Goal: Task Accomplishment & Management: Complete application form

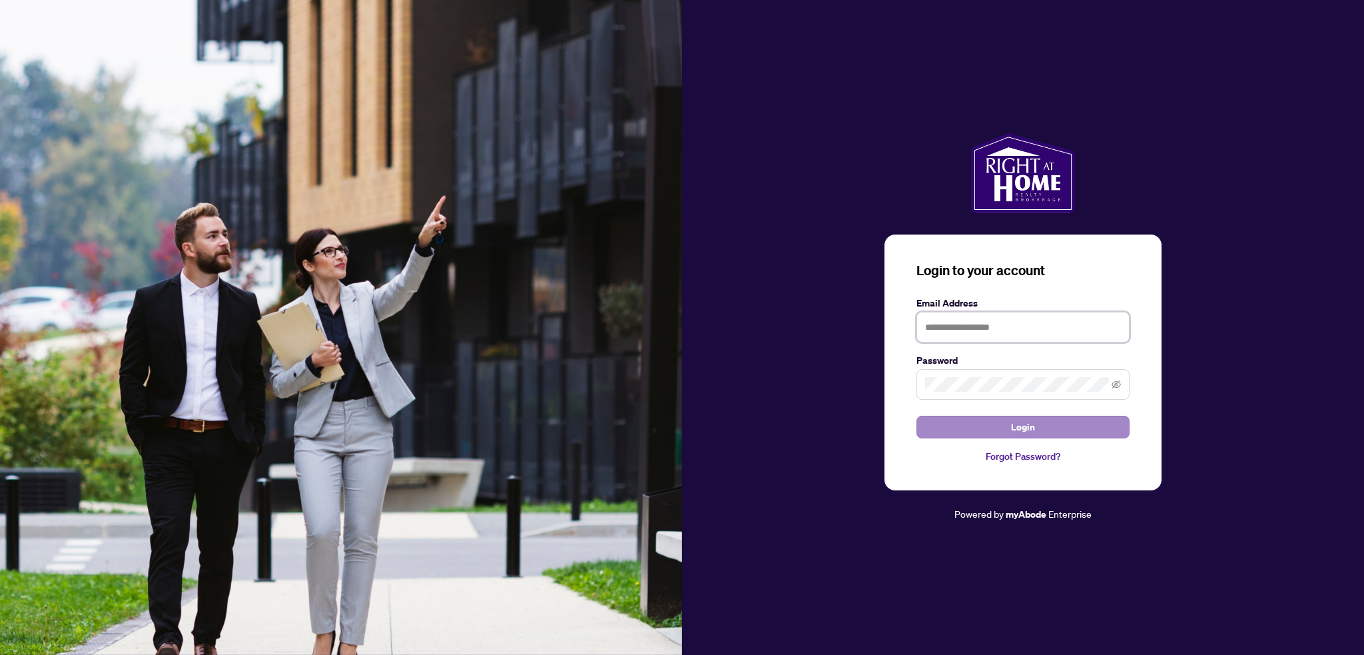
type input "**********"
click at [954, 434] on button "Login" at bounding box center [1022, 427] width 213 height 23
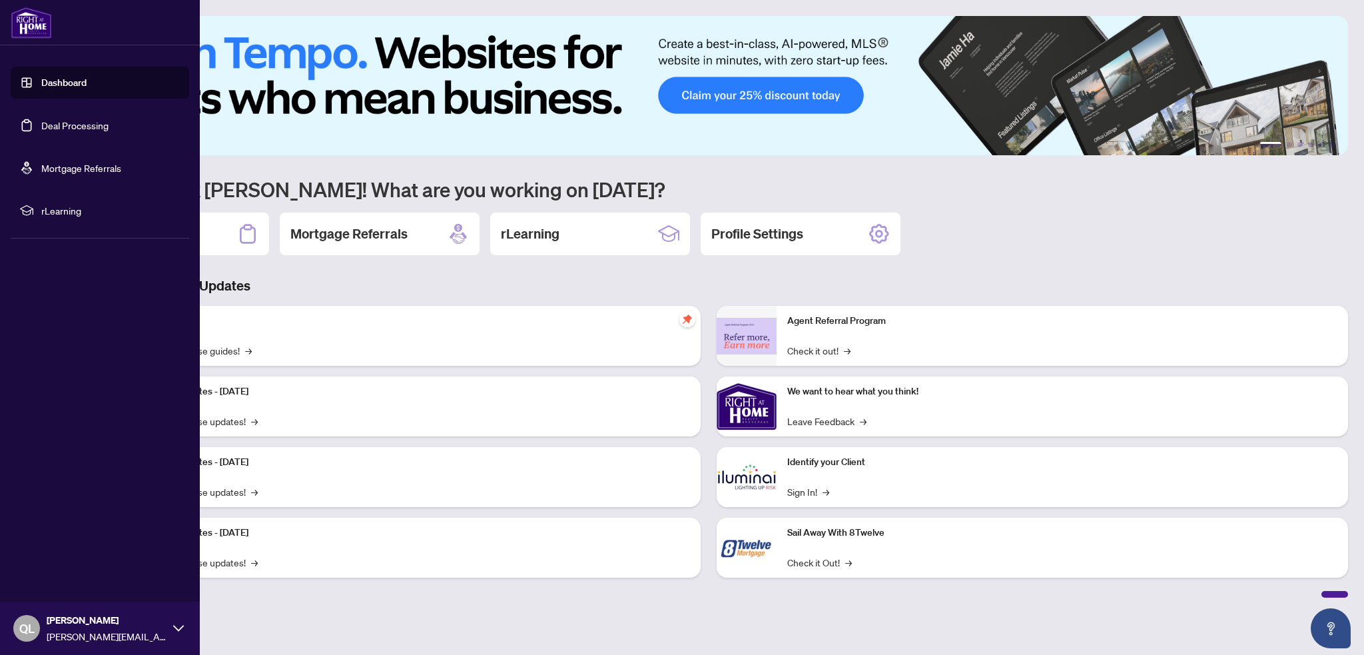
click at [66, 89] on link "Dashboard" at bounding box center [63, 83] width 45 height 12
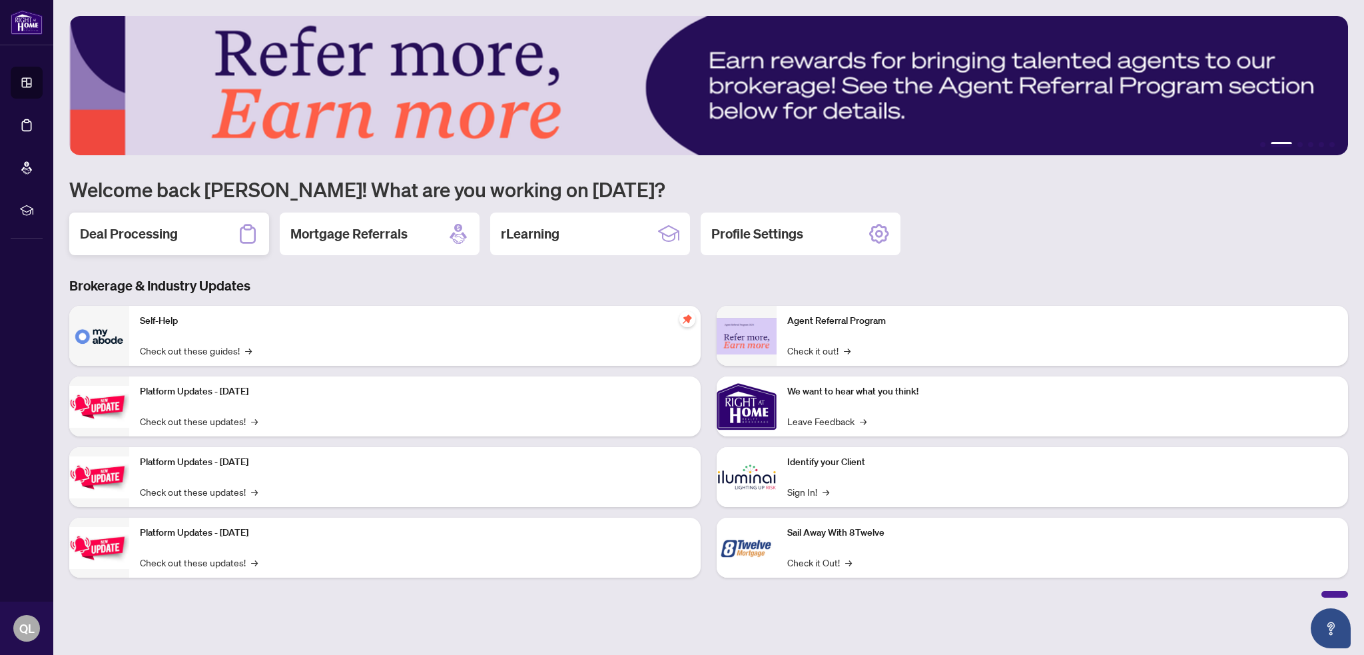
click at [158, 220] on div "Deal Processing" at bounding box center [169, 233] width 200 height 43
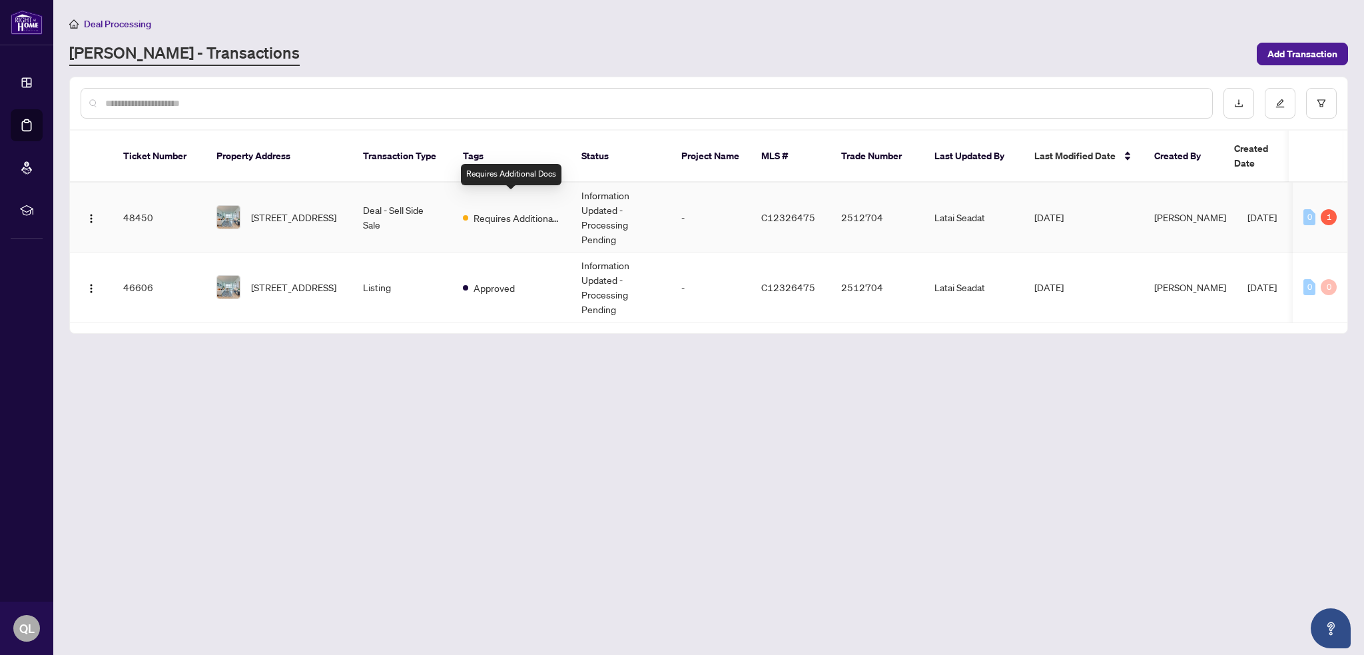
click at [522, 209] on div "Requires Additional Docs" at bounding box center [511, 217] width 97 height 16
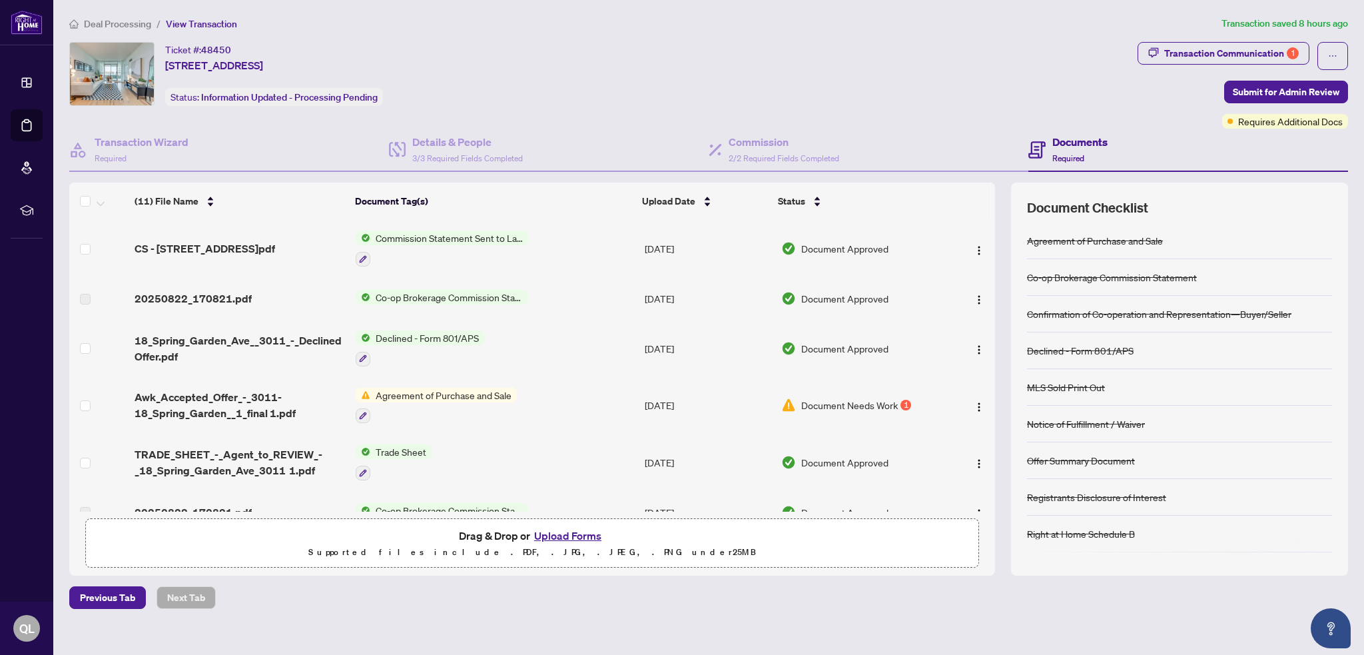
click at [479, 388] on span "Agreement of Purchase and Sale" at bounding box center [443, 395] width 147 height 15
click at [362, 412] on icon "button" at bounding box center [363, 416] width 8 height 8
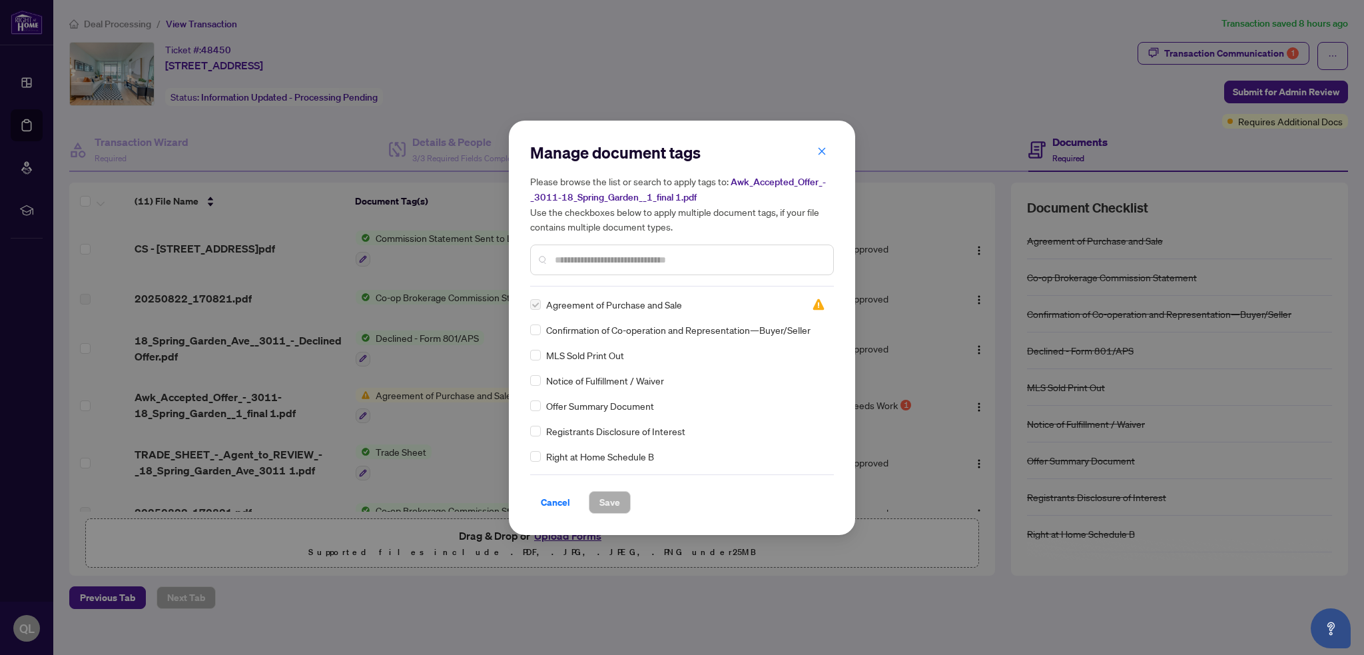
click at [408, 378] on div "Manage document tags Please browse the list or search to apply tags to: Awk_Acc…" at bounding box center [682, 327] width 1364 height 655
click at [624, 192] on span "Awk_Accepted_Offer_-_3011-18_Spring_Garden__1_final 1.pdf" at bounding box center [678, 189] width 296 height 27
click at [834, 251] on div "Manage document tags Please browse the list or search to apply tags to: Awk_Acc…" at bounding box center [682, 328] width 346 height 414
click at [912, 269] on div "Manage document tags Please browse the list or search to apply tags to: Awk_Acc…" at bounding box center [682, 327] width 1364 height 655
click at [817, 153] on button "button" at bounding box center [821, 152] width 27 height 23
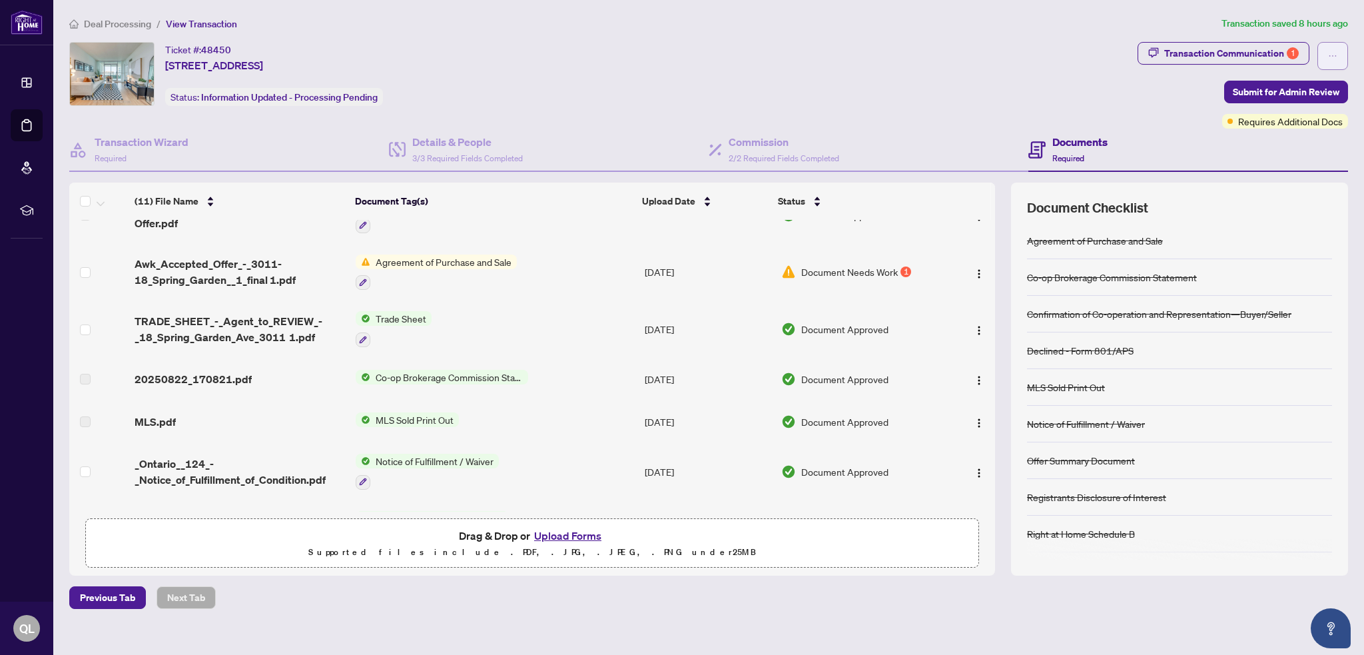
click at [1335, 56] on icon "ellipsis" at bounding box center [1332, 55] width 9 height 9
click at [1287, 107] on span "Document Archive" at bounding box center [1286, 106] width 102 height 15
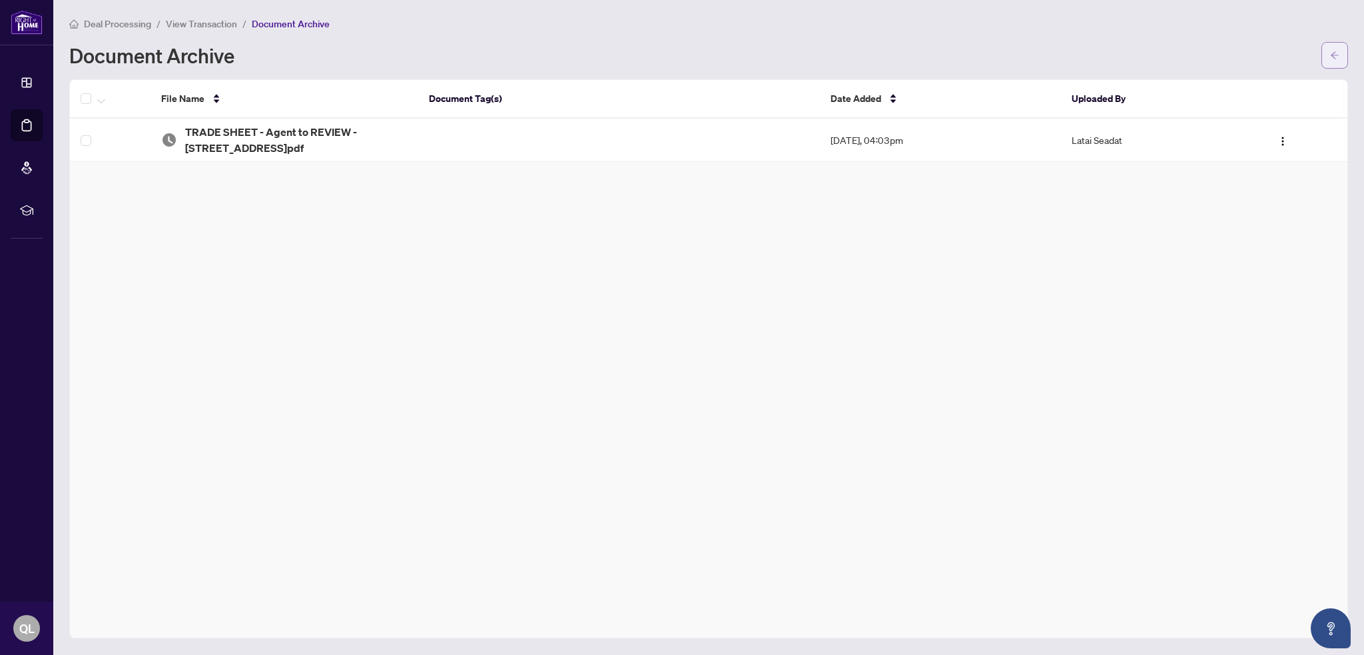
click at [1345, 57] on button "button" at bounding box center [1334, 55] width 27 height 27
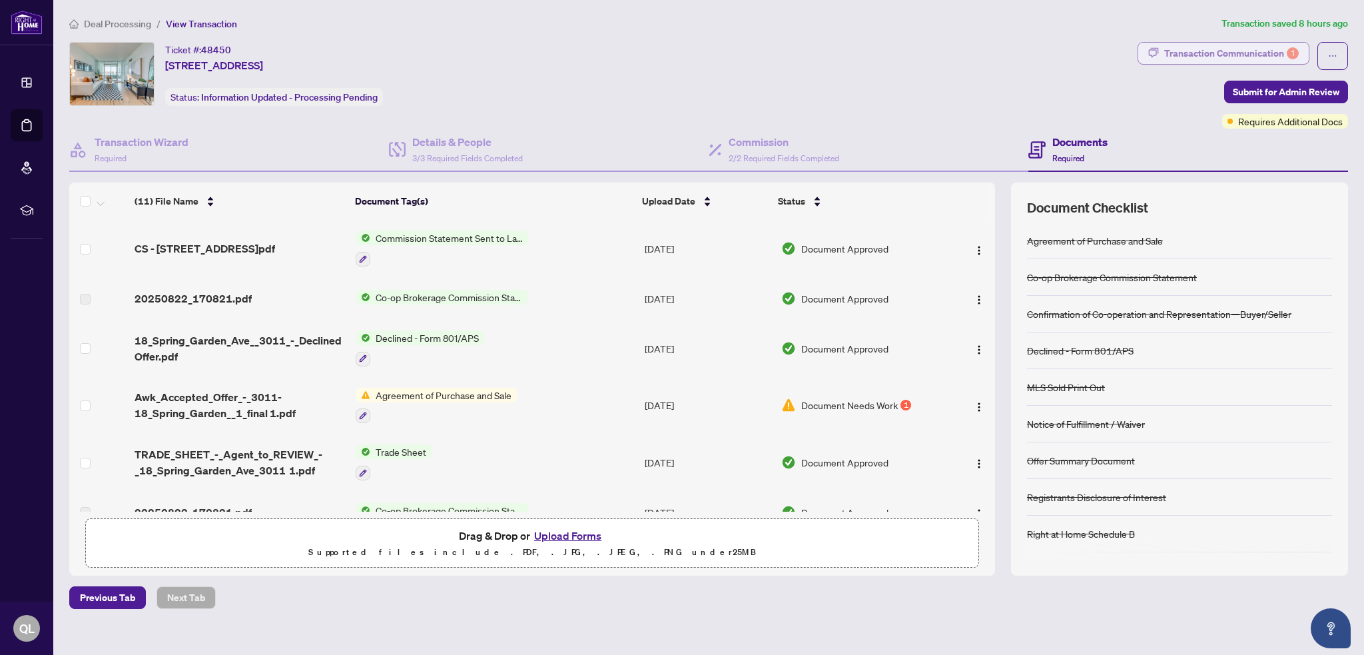
click at [1284, 54] on div "Transaction Communication 1" at bounding box center [1231, 53] width 135 height 21
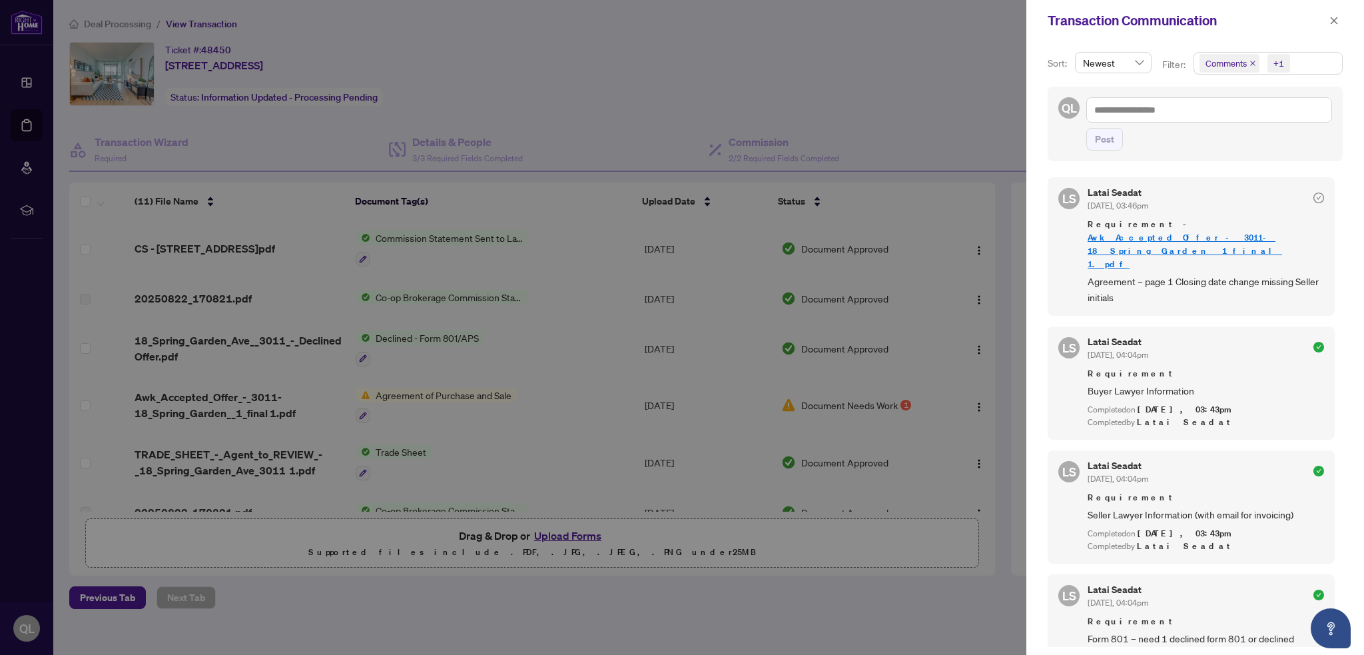
click at [1169, 232] on link "Awk_Accepted_Offer_-_3011-18_Spring_Garden__1_final 1.pdf" at bounding box center [1184, 251] width 194 height 38
click at [538, 127] on div at bounding box center [682, 327] width 1364 height 655
click at [1334, 23] on icon "close" at bounding box center [1333, 20] width 9 height 9
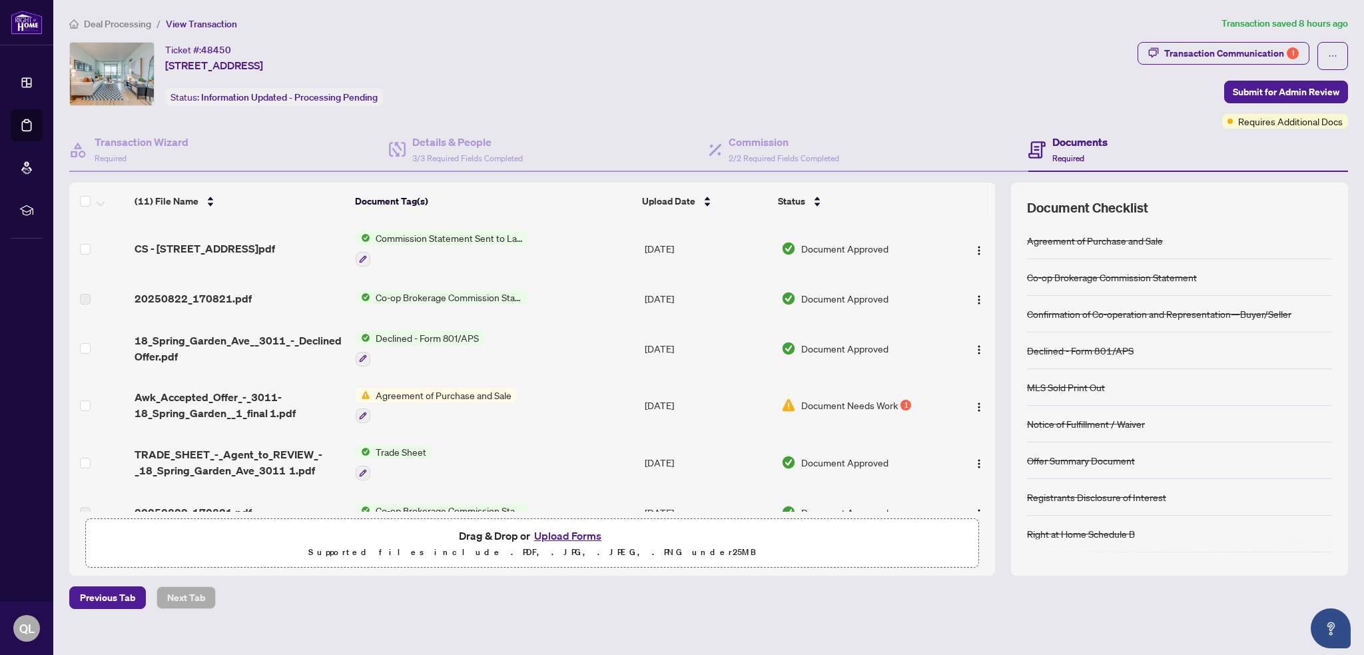
click at [557, 532] on button "Upload Forms" at bounding box center [567, 535] width 75 height 17
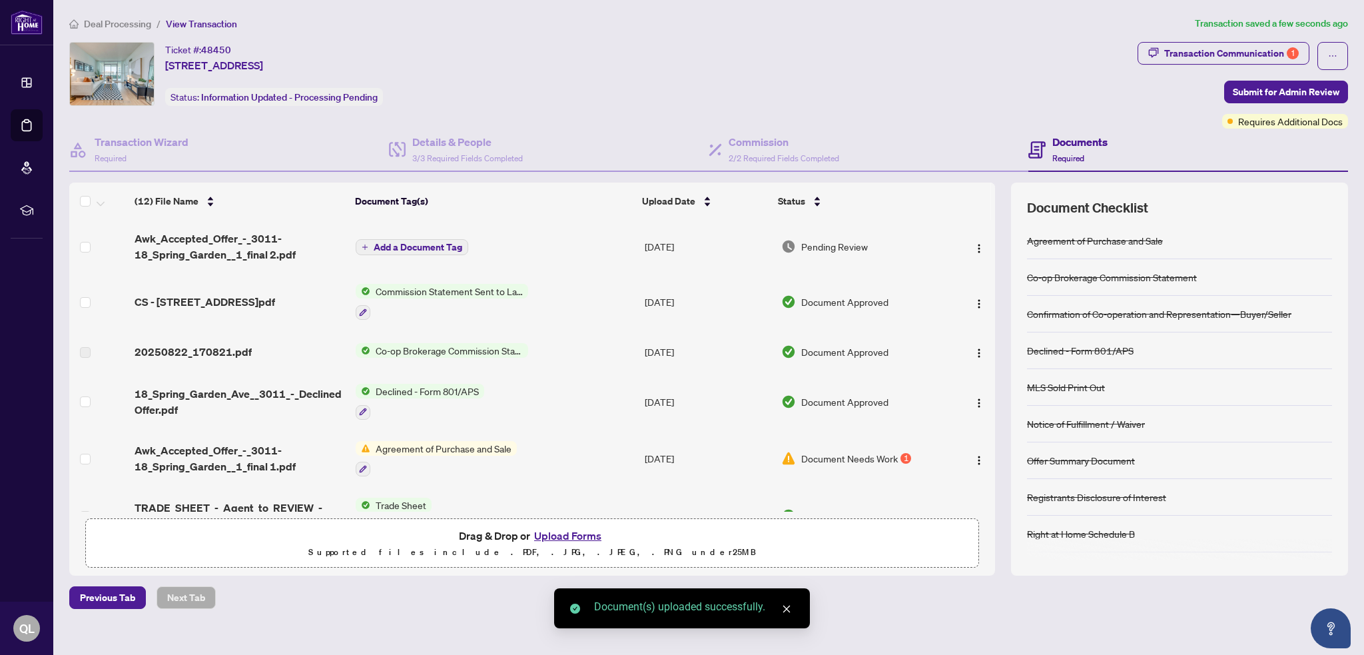
click at [190, 234] on span "Awk_Accepted_Offer_-_3011-18_Spring_Garden__1_final 2.pdf" at bounding box center [240, 246] width 210 height 32
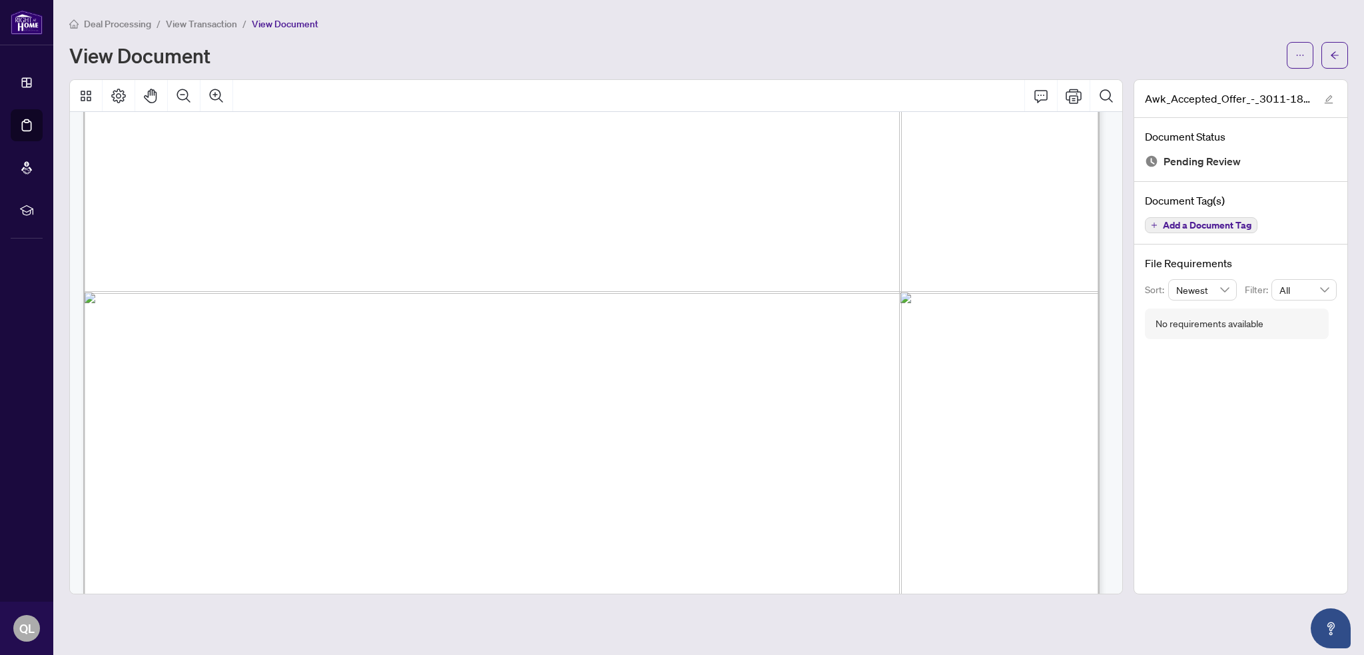
scroll to position [2397, 0]
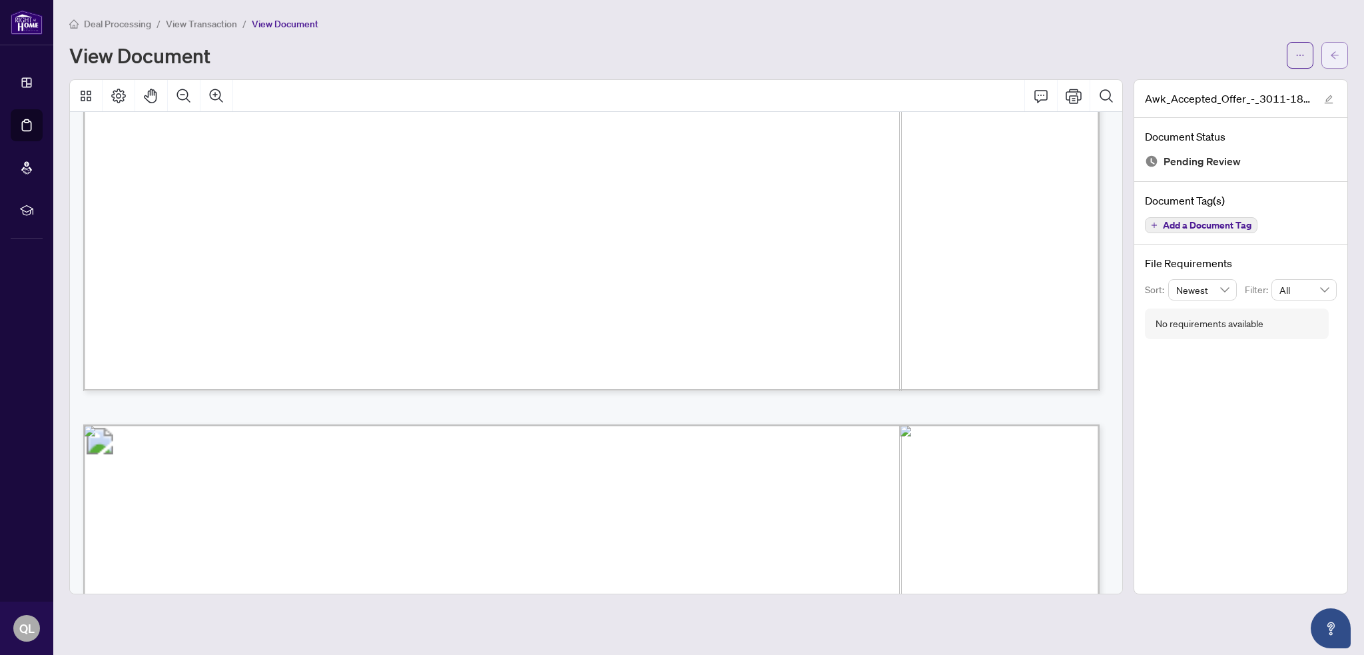
click at [1329, 55] on button "button" at bounding box center [1334, 55] width 27 height 27
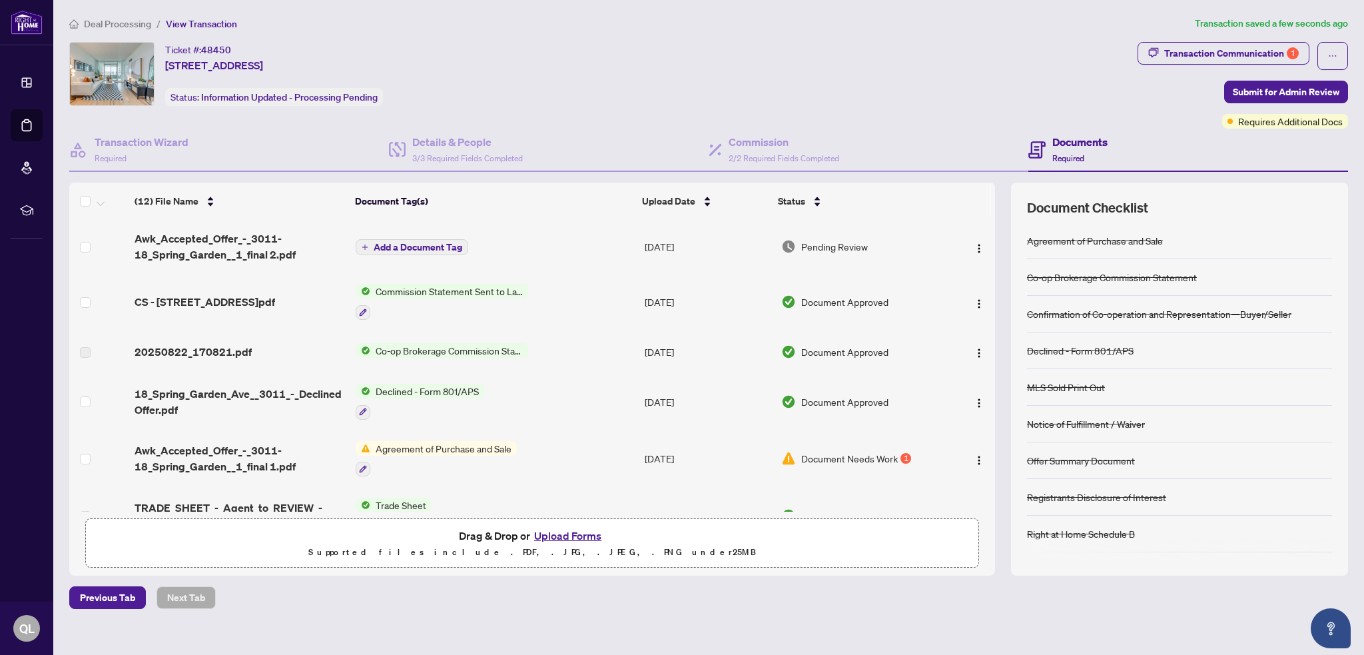
click at [440, 249] on span "Add a Document Tag" at bounding box center [418, 246] width 89 height 9
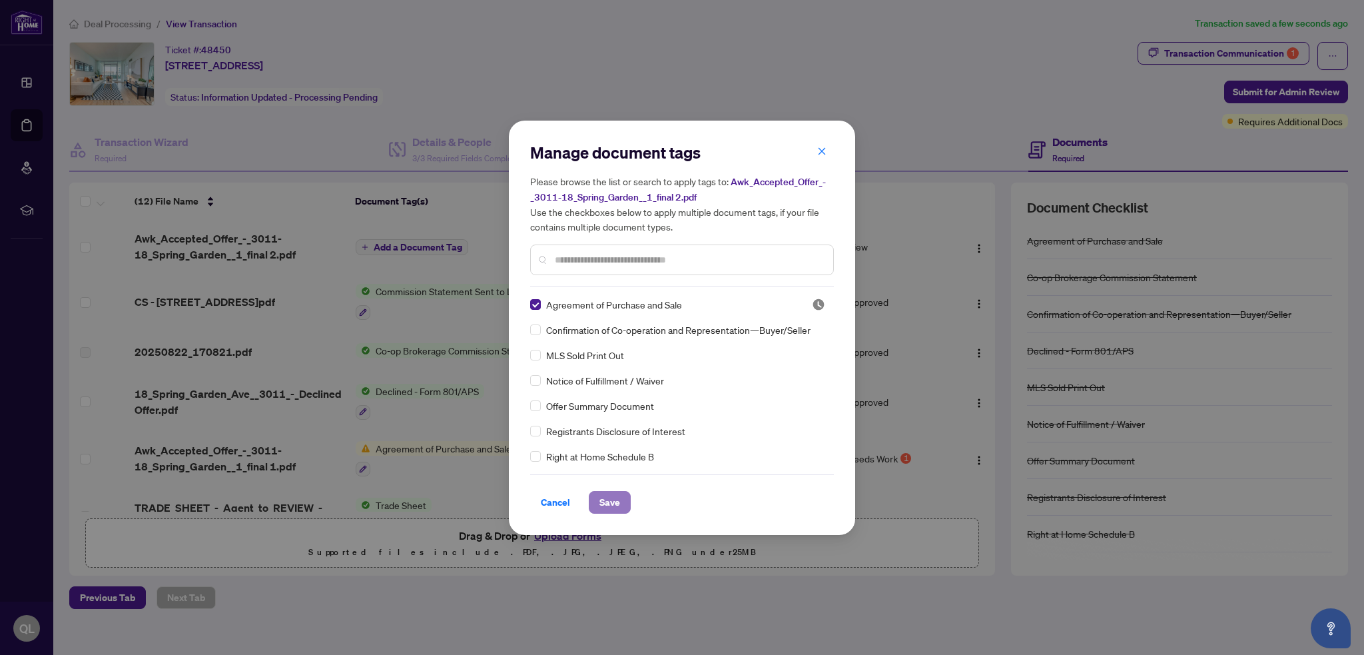
click at [603, 500] on span "Save" at bounding box center [609, 501] width 21 height 21
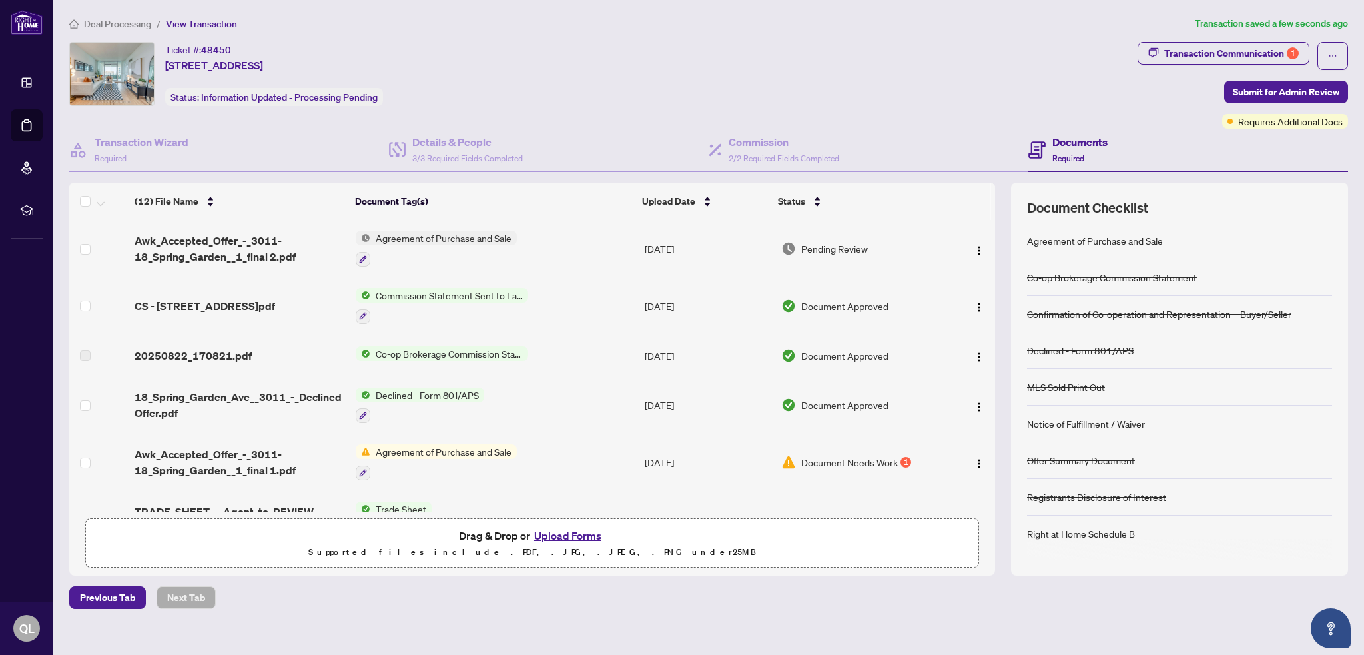
click at [910, 465] on td "Document Needs Work 1" at bounding box center [861, 462] width 170 height 57
click at [974, 459] on img "button" at bounding box center [979, 463] width 11 height 11
drag, startPoint x: 938, startPoint y: 86, endPoint x: 1038, endPoint y: 73, distance: 100.8
click at [940, 85] on div "Ticket #: 48450 [STREET_ADDRESS] Status: Information Updated - Processing Pendi…" at bounding box center [600, 74] width 1063 height 64
click at [1281, 88] on span "Submit for Admin Review" at bounding box center [1286, 91] width 107 height 21
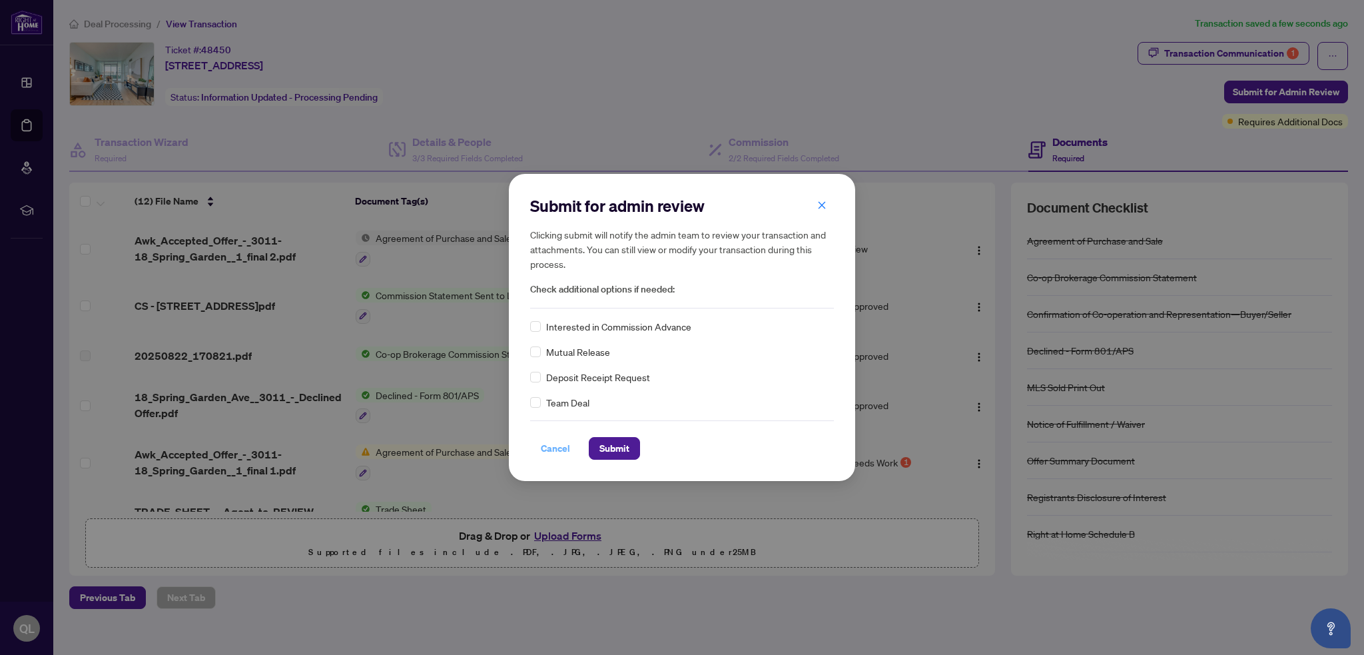
click at [565, 440] on span "Cancel" at bounding box center [555, 448] width 29 height 21
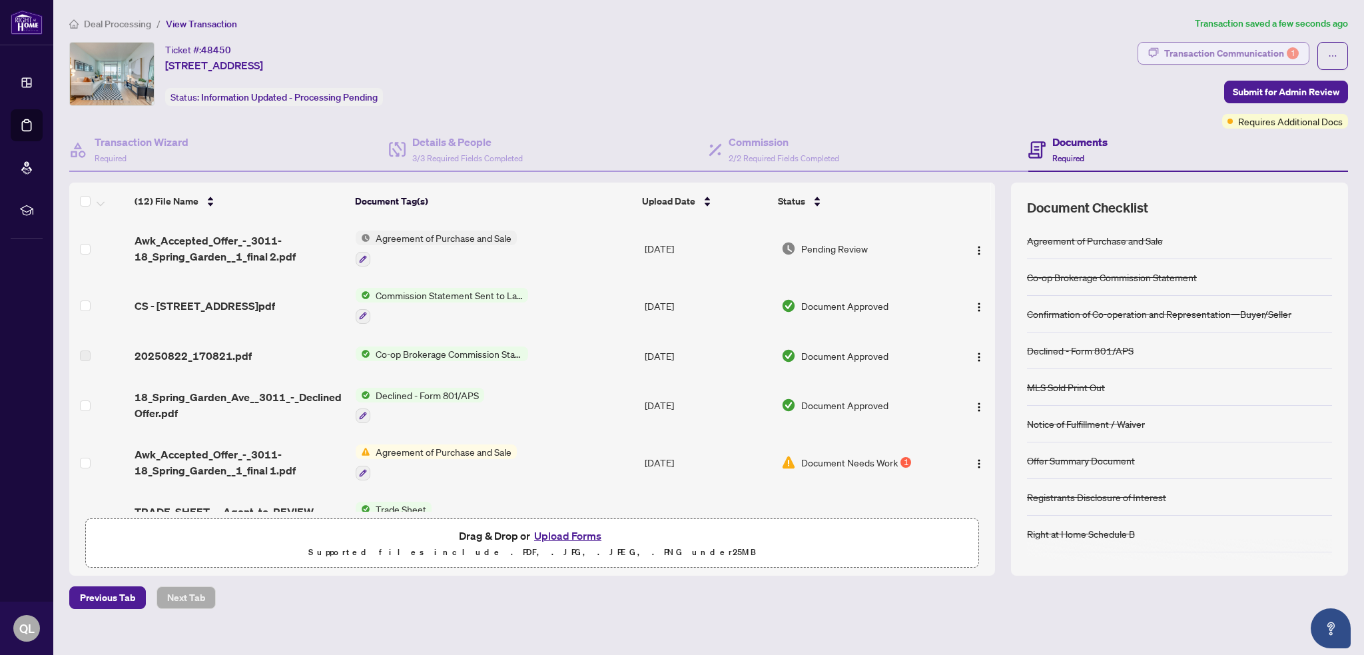
click at [1215, 58] on div "Transaction Communication 1" at bounding box center [1231, 53] width 135 height 21
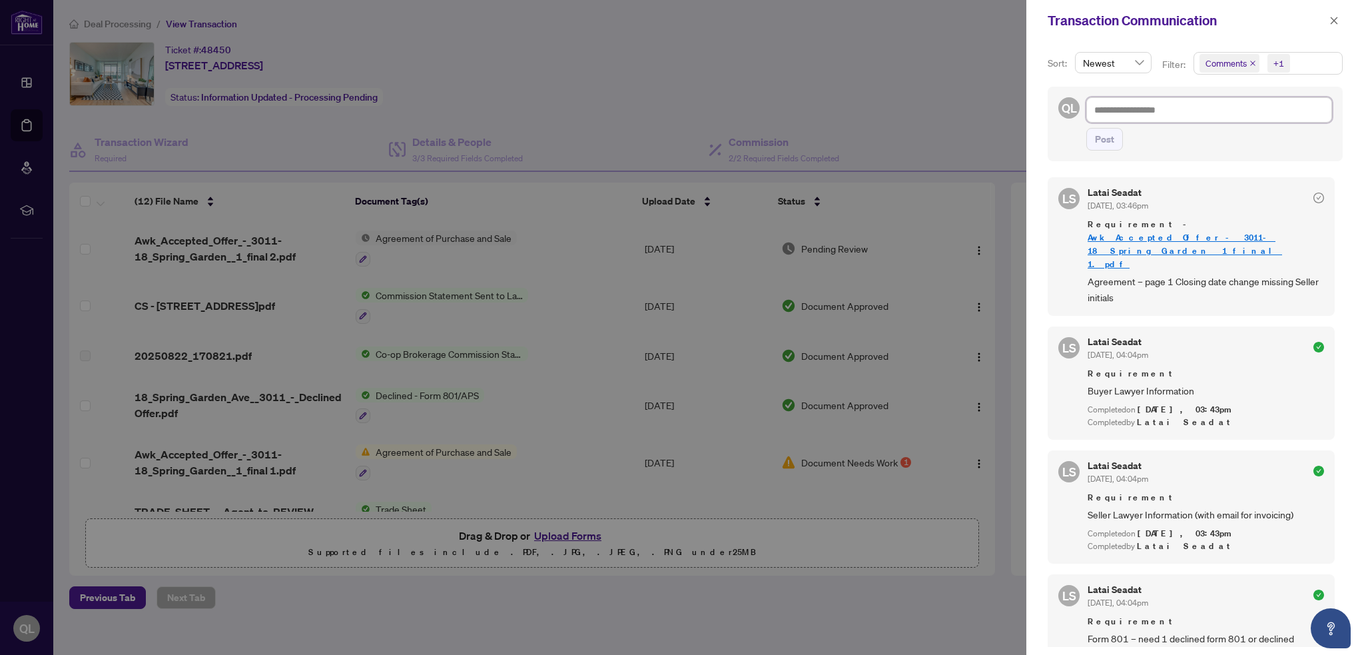
click at [1214, 109] on textarea at bounding box center [1209, 109] width 246 height 25
type textarea "*"
type textarea "**"
type textarea "***"
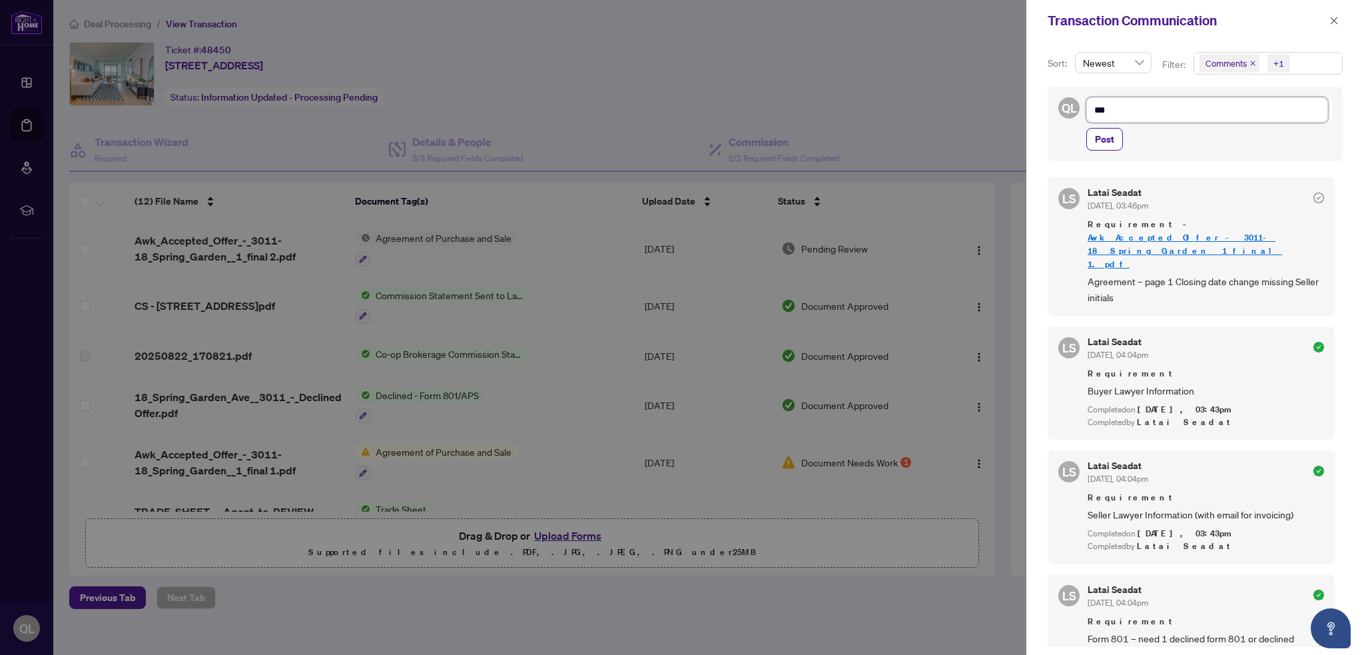
type textarea "****"
type textarea "*****"
type textarea "******"
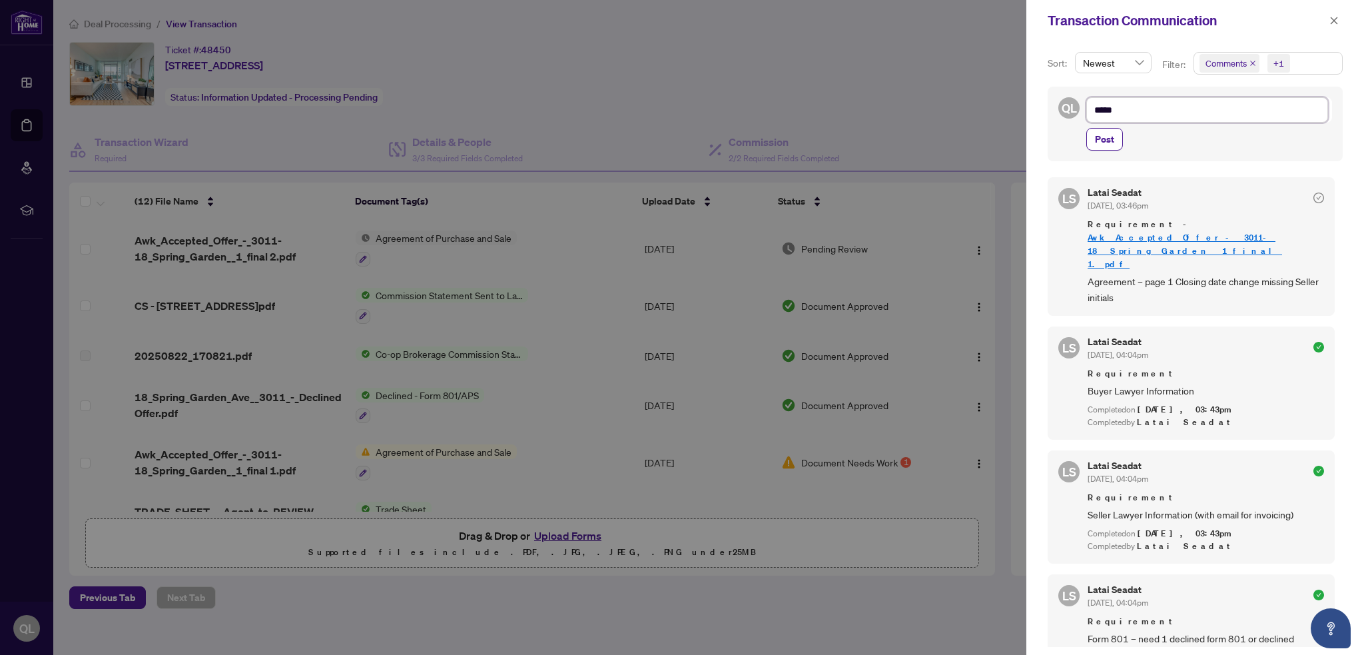
type textarea "******"
type textarea "*******"
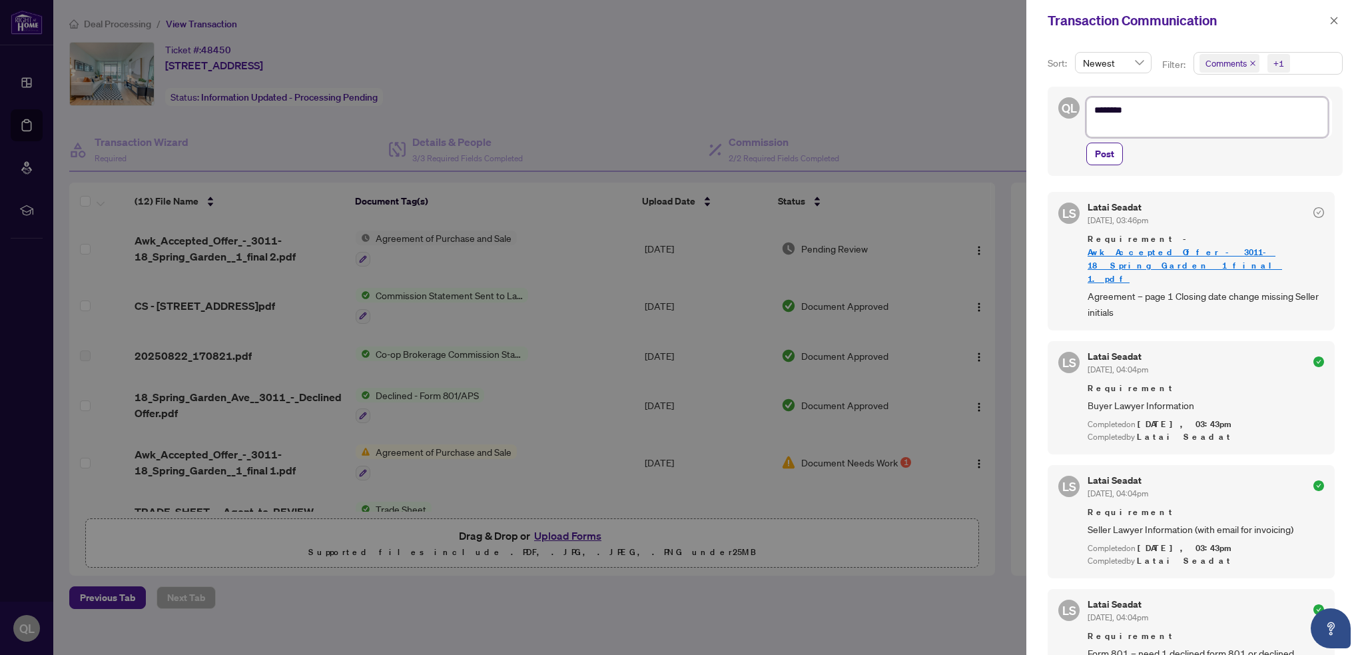
type textarea "*******"
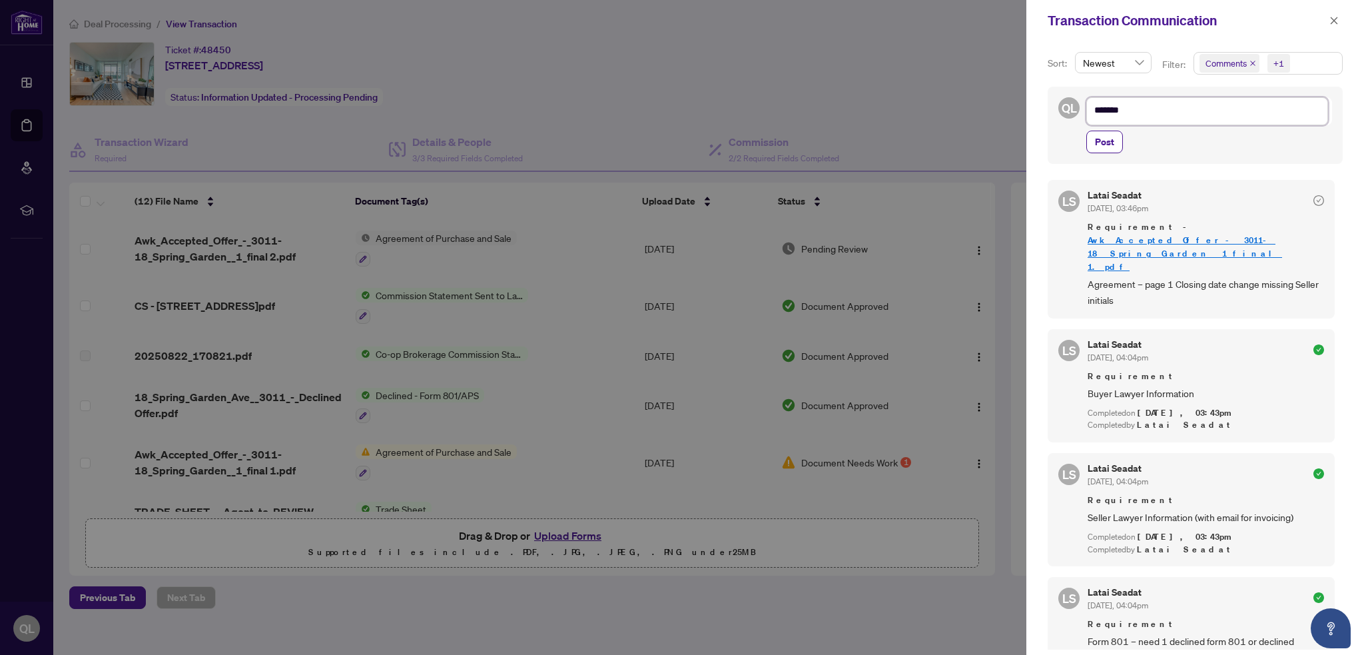
type textarea "********"
click at [1095, 138] on span "Post" at bounding box center [1104, 139] width 19 height 21
type textarea "**********"
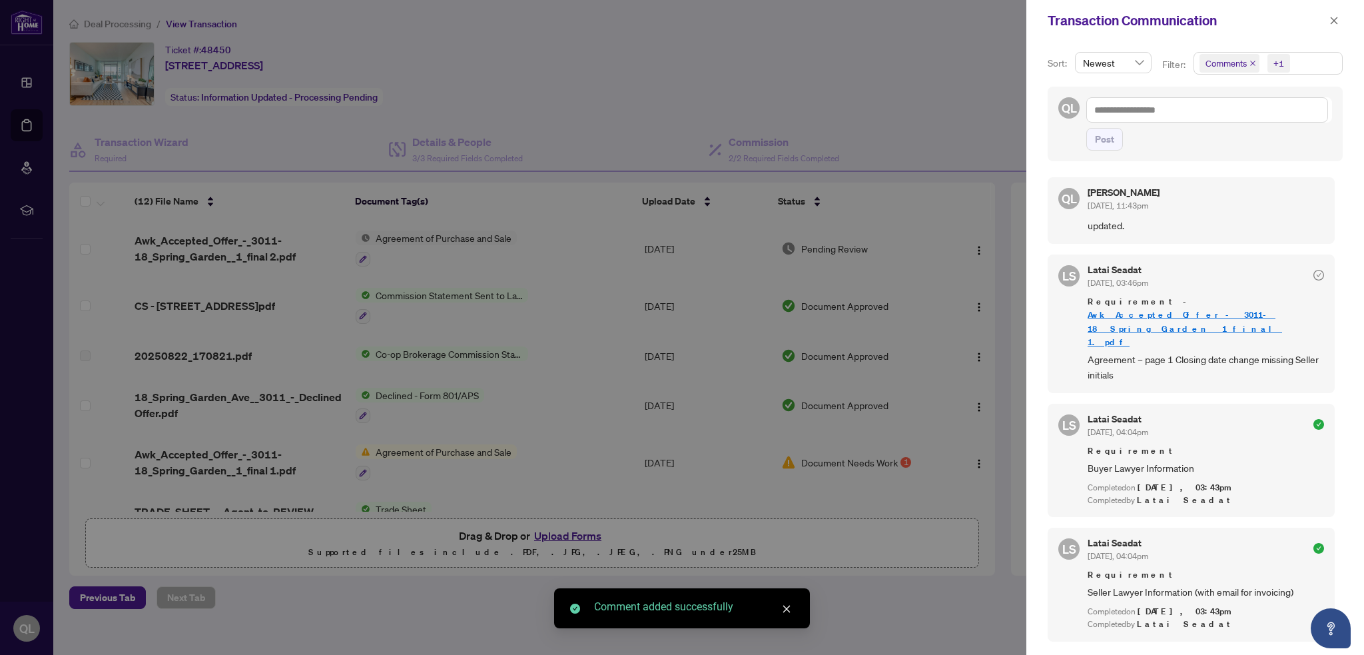
click at [959, 103] on div at bounding box center [682, 327] width 1364 height 655
click at [1336, 18] on button "button" at bounding box center [1333, 21] width 17 height 16
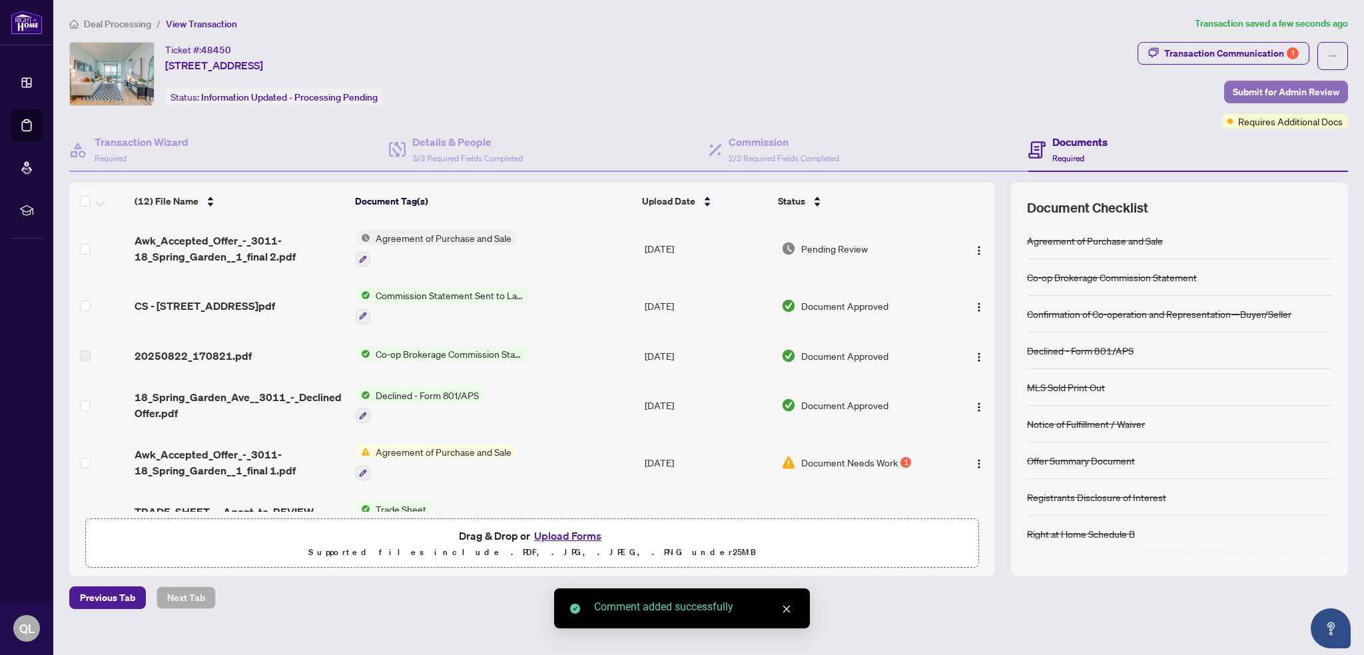
click at [1276, 87] on span "Submit for Admin Review" at bounding box center [1286, 91] width 107 height 21
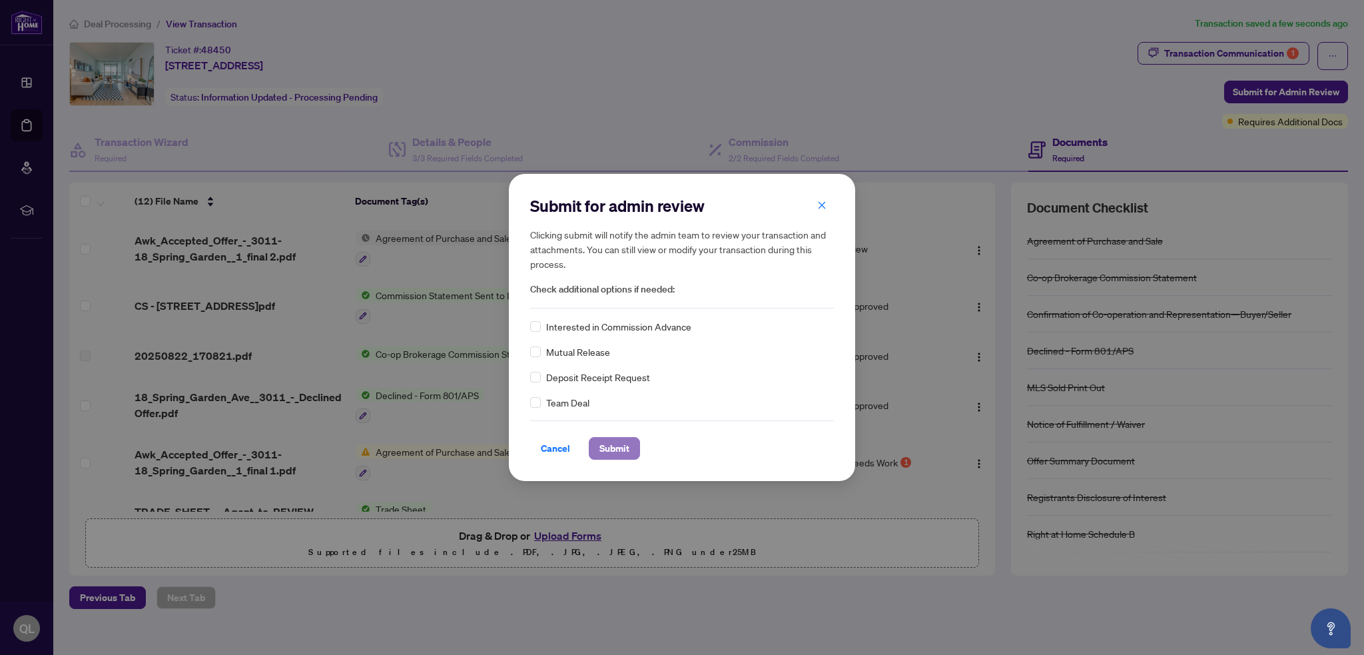
click at [607, 445] on span "Submit" at bounding box center [614, 448] width 30 height 21
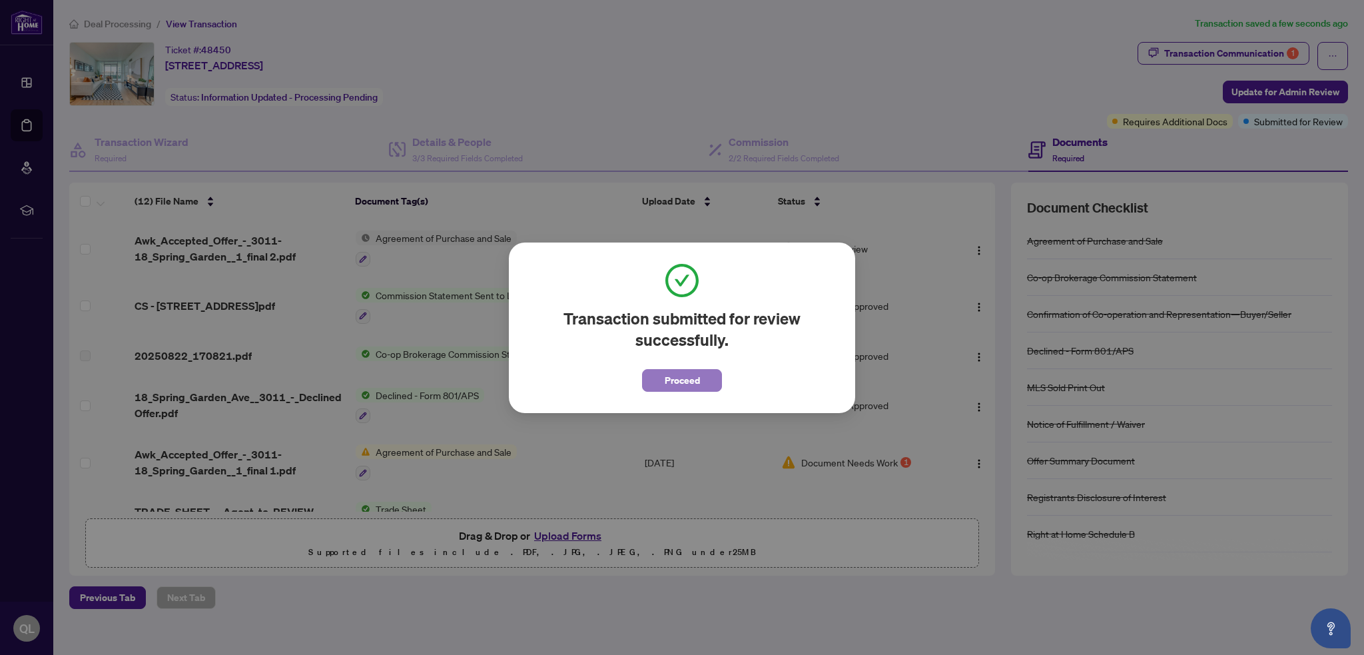
click at [698, 382] on span "Proceed" at bounding box center [682, 380] width 35 height 21
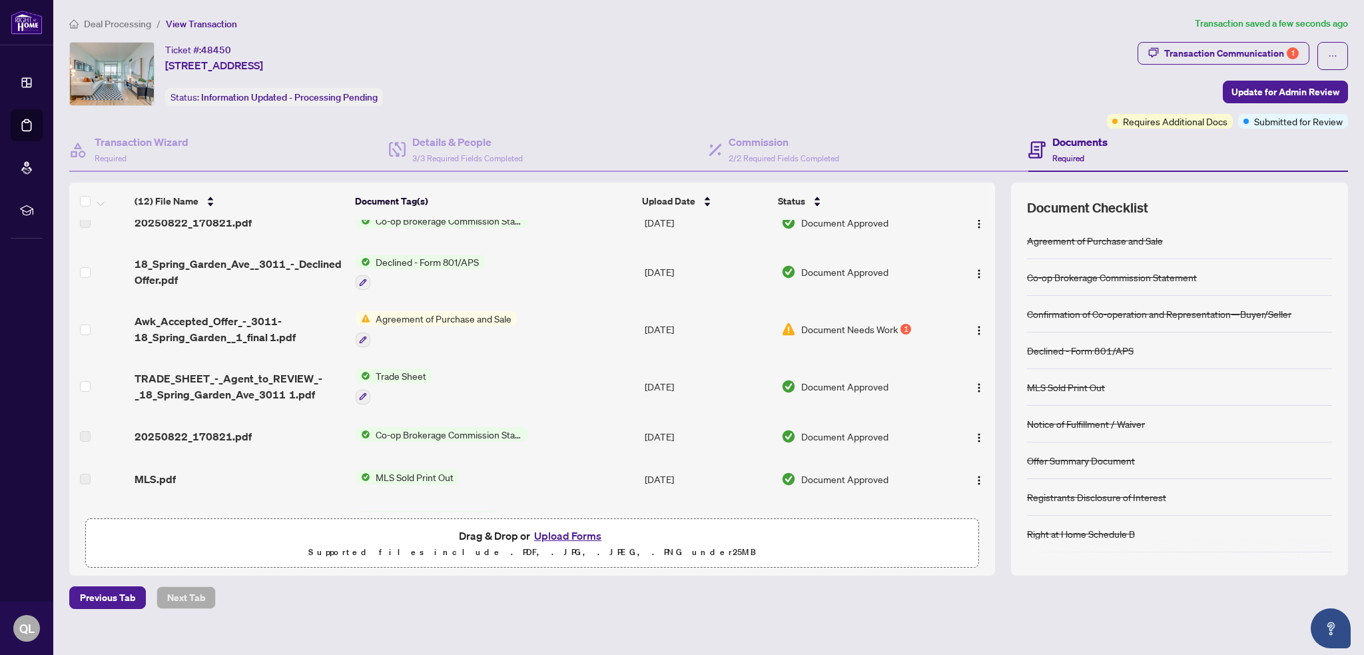
scroll to position [200, 0]
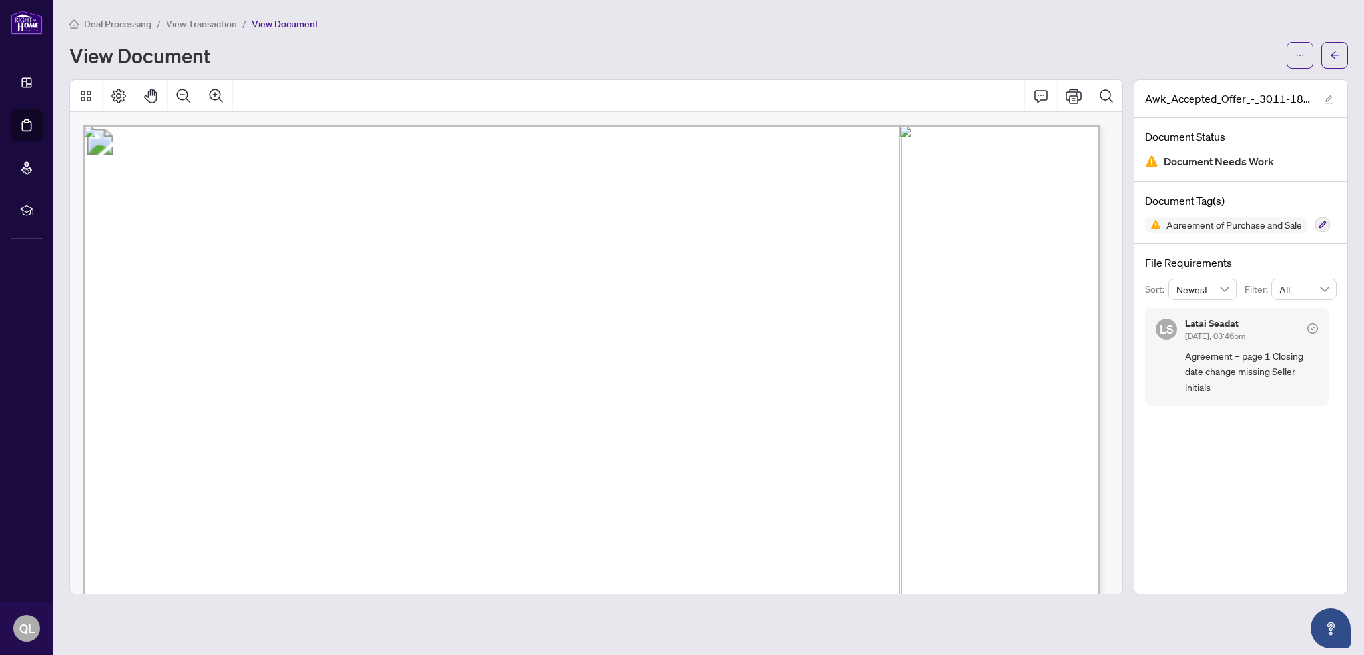
scroll to position [133, 0]
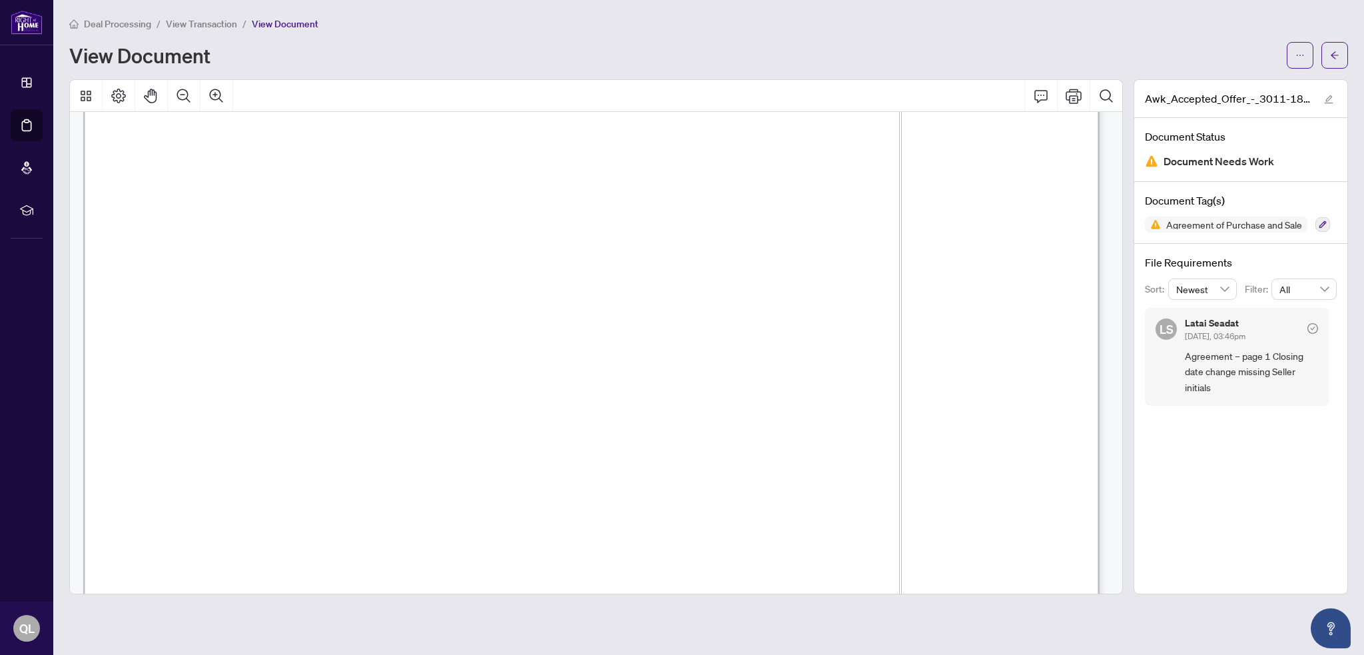
drag, startPoint x: 839, startPoint y: 282, endPoint x: 751, endPoint y: 352, distance: 112.7
click at [751, 356] on span "...............................................................................…" at bounding box center [632, 350] width 784 height 13
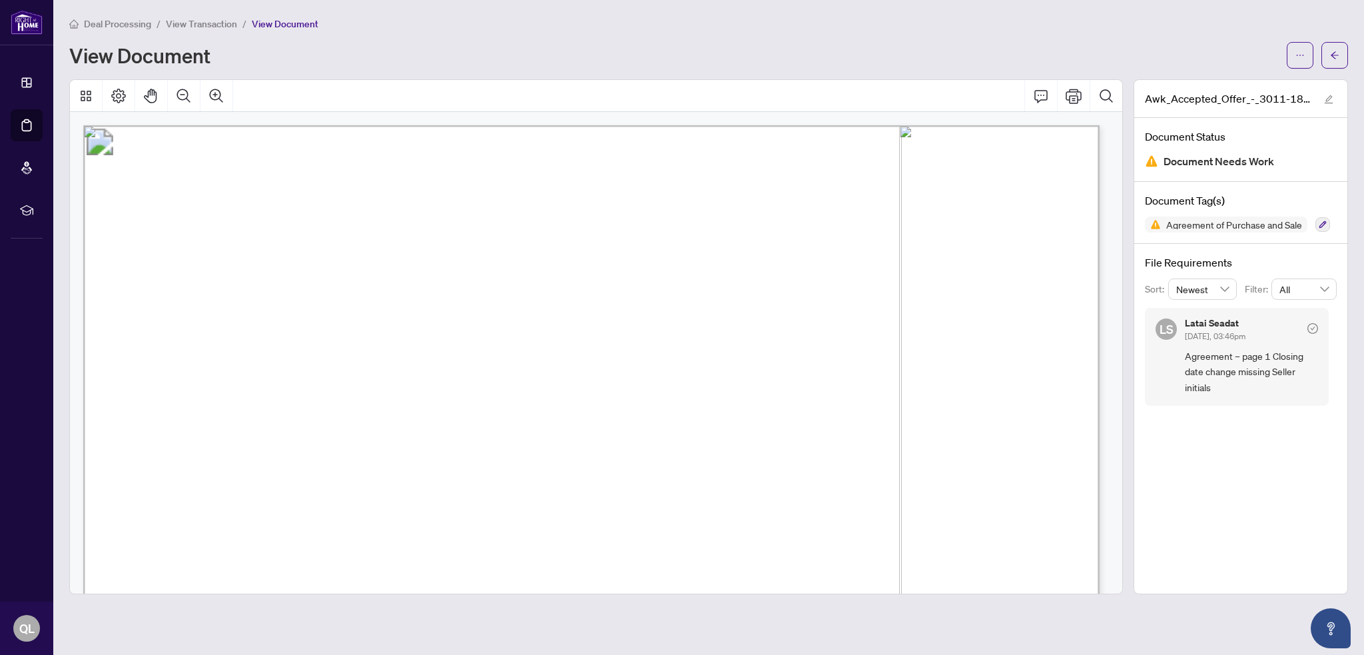
click at [290, 22] on span "View Document" at bounding box center [285, 24] width 67 height 12
click at [1295, 53] on icon "ellipsis" at bounding box center [1299, 55] width 9 height 9
click at [1228, 81] on span "Download" at bounding box center [1251, 84] width 101 height 15
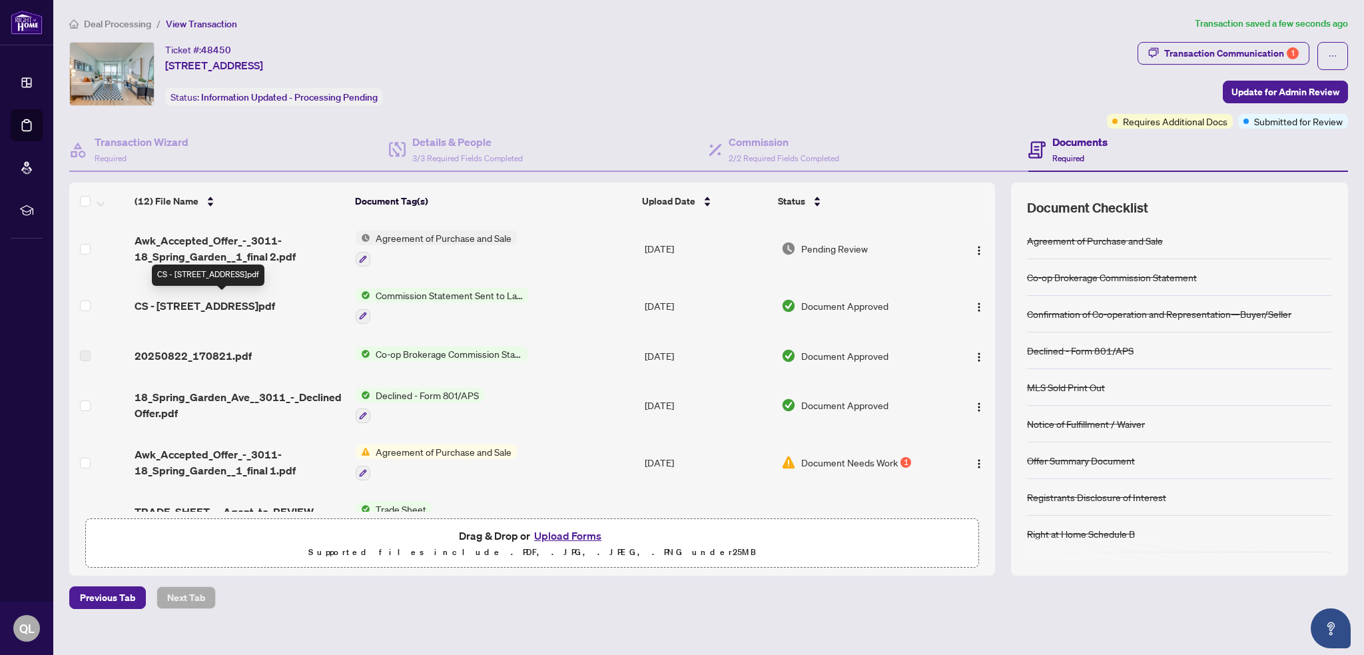
click at [210, 302] on span "CS - 18 Spring Garden Ave 3011.pdf" at bounding box center [205, 306] width 141 height 16
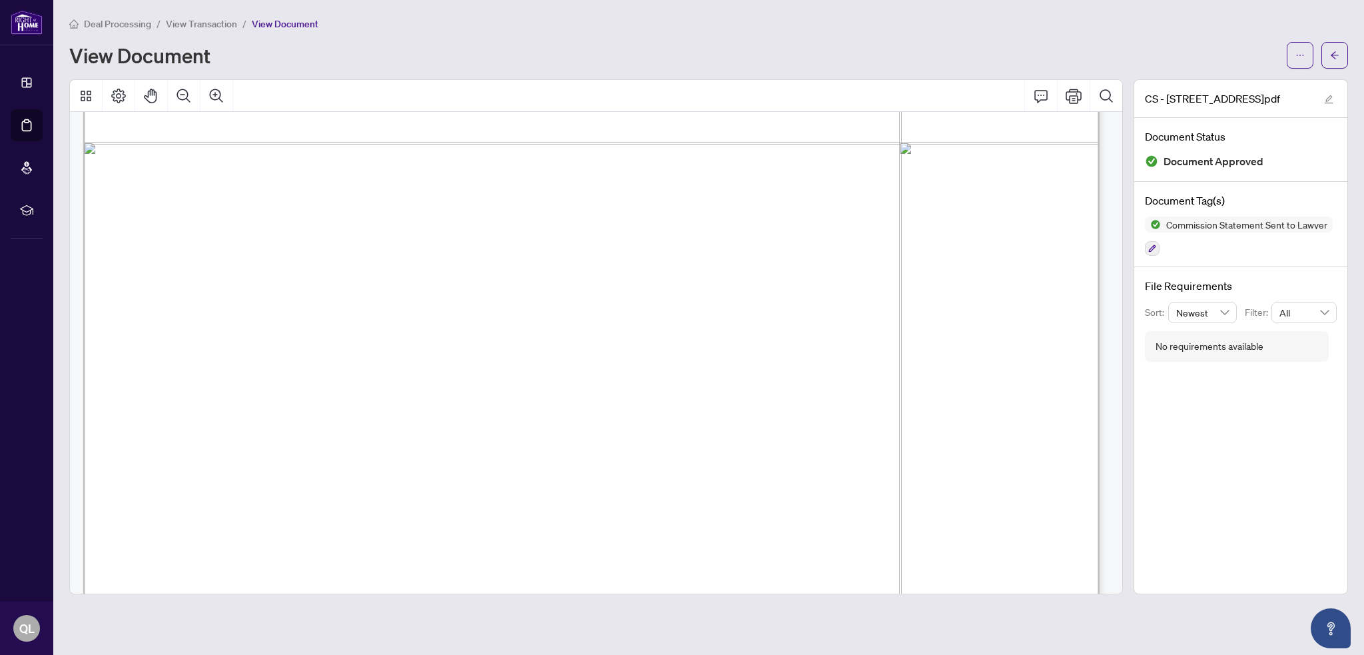
scroll to position [859, 0]
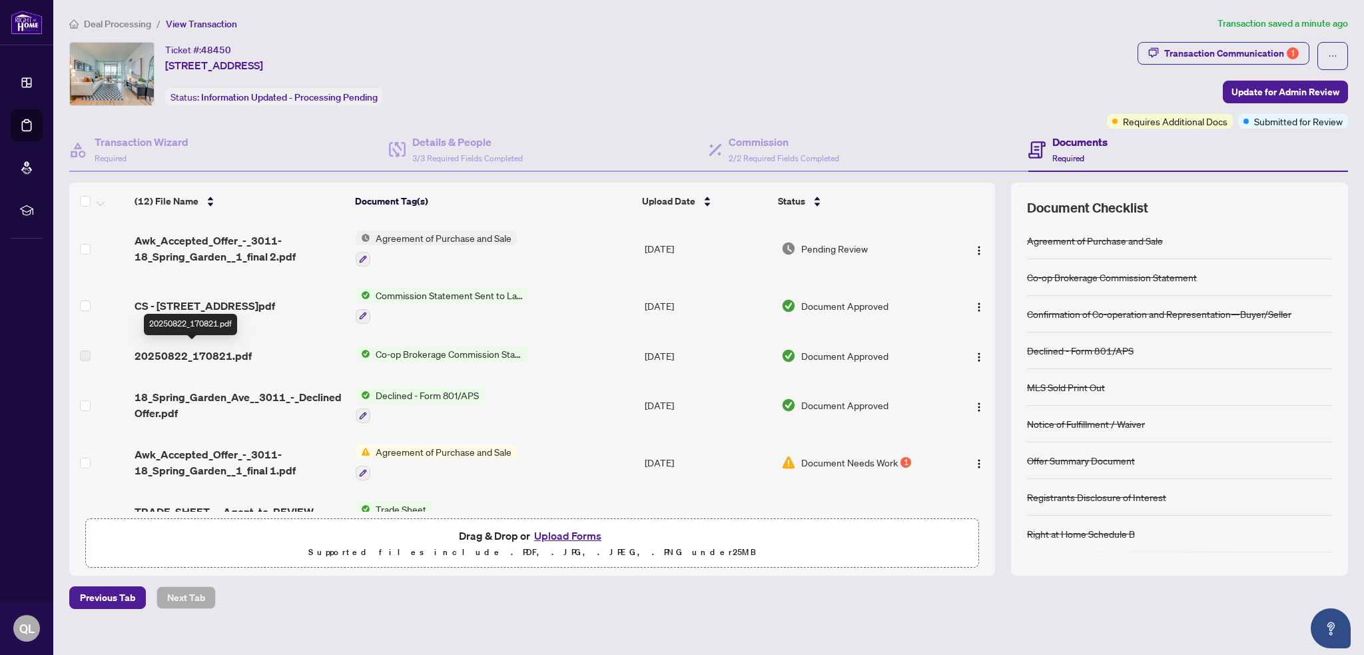
click at [205, 354] on span "20250822_170821.pdf" at bounding box center [193, 356] width 117 height 16
click at [216, 352] on span "20250822_170821.pdf" at bounding box center [193, 356] width 117 height 16
click at [246, 357] on span "20250822_170821.pdf" at bounding box center [193, 356] width 117 height 16
click at [237, 357] on span "20250822_170821.pdf" at bounding box center [193, 356] width 117 height 16
click at [213, 356] on span "20250822_170821.pdf" at bounding box center [193, 356] width 117 height 16
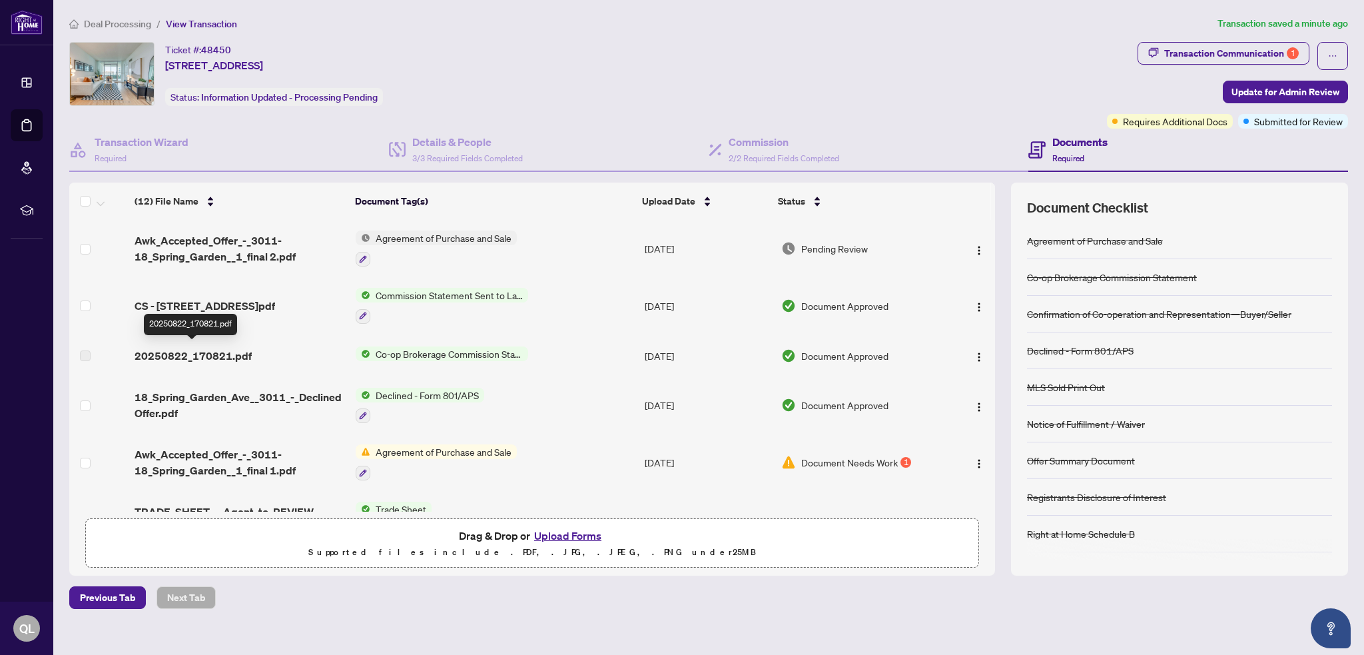
drag, startPoint x: 200, startPoint y: 352, endPoint x: 172, endPoint y: 350, distance: 27.3
click at [193, 352] on span "20250822_170821.pdf" at bounding box center [193, 356] width 117 height 16
click at [140, 350] on span "20250822_170821.pdf" at bounding box center [193, 356] width 117 height 16
click at [312, 378] on td "18_Spring_Garden_Ave__3011_-_Declined Offer.pdf" at bounding box center [239, 405] width 221 height 57
click at [222, 348] on span "20250822_170821.pdf" at bounding box center [193, 356] width 117 height 16
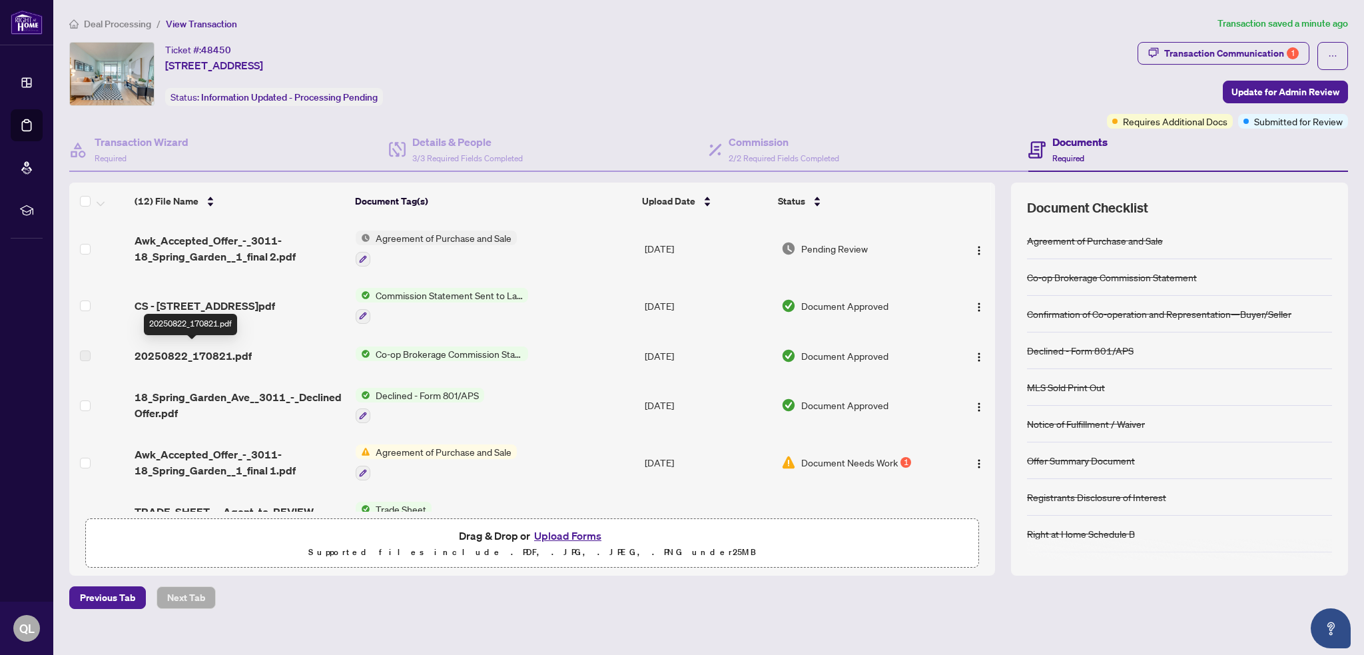
click at [220, 352] on span "20250822_170821.pdf" at bounding box center [193, 356] width 117 height 16
click at [219, 322] on td "CS - [STREET_ADDRESS]pdf" at bounding box center [239, 305] width 221 height 57
click at [186, 354] on span "20250822_170821.pdf" at bounding box center [193, 356] width 117 height 16
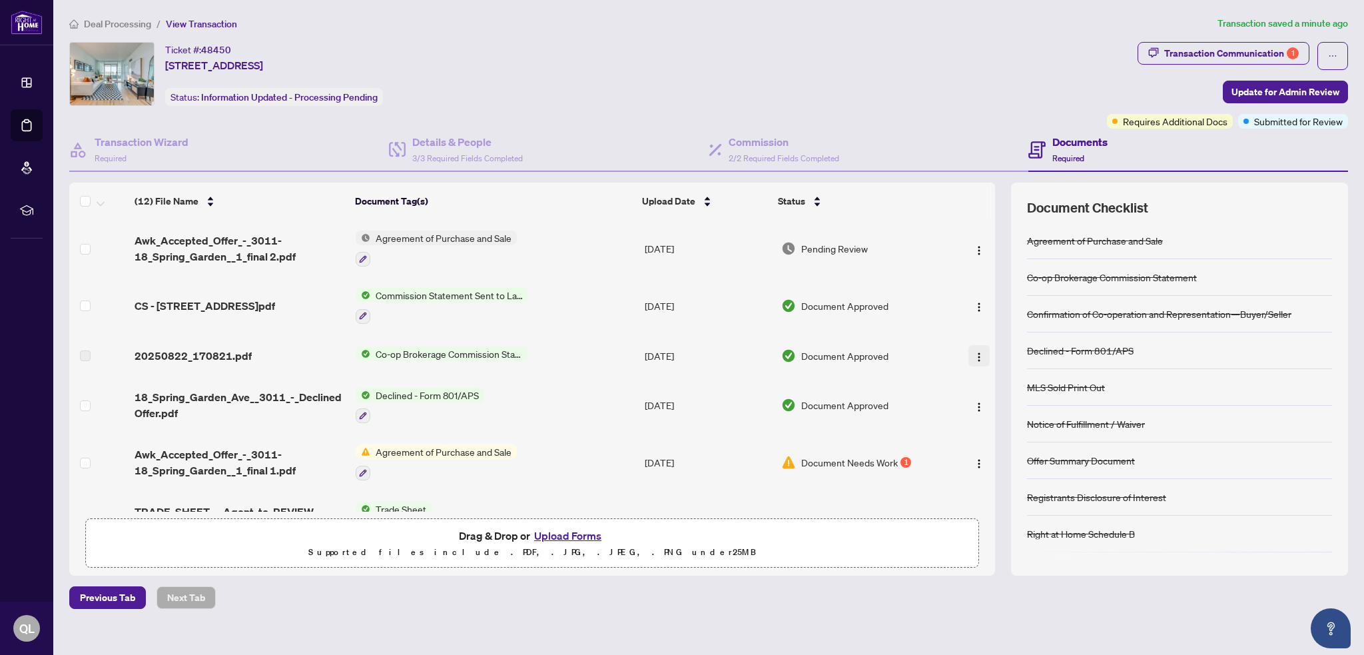
click at [975, 356] on img "button" at bounding box center [979, 357] width 11 height 11
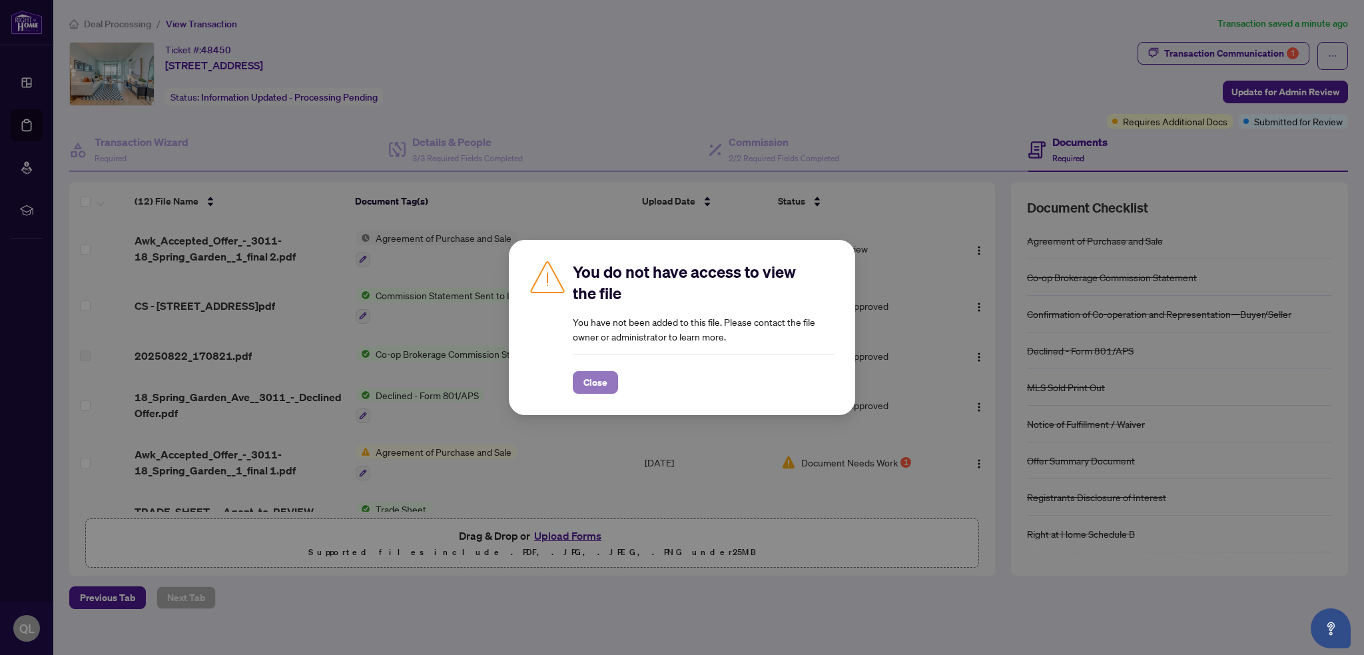
click at [601, 380] on span "Close" at bounding box center [595, 382] width 24 height 21
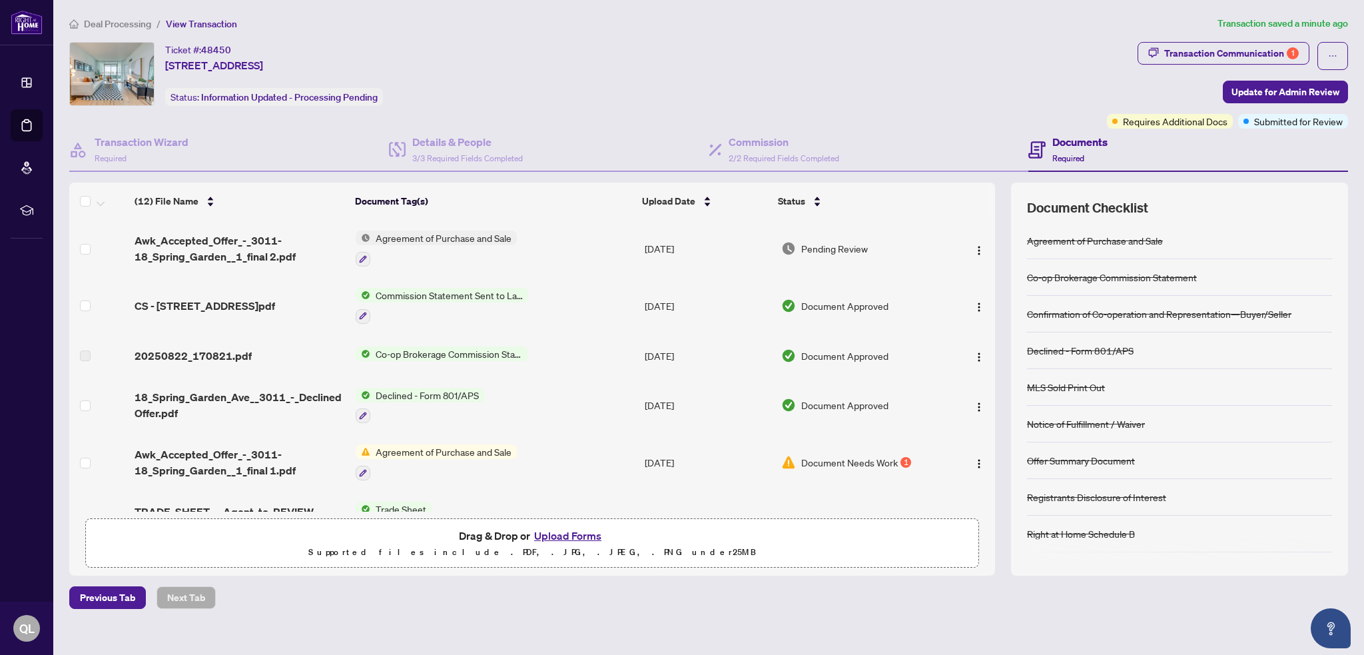
click at [473, 352] on span "Co-op Brokerage Commission Statement" at bounding box center [449, 353] width 158 height 15
click at [1323, 54] on button "button" at bounding box center [1332, 56] width 31 height 28
click at [1027, 59] on div "Ticket #: 48450 [STREET_ADDRESS] Status: Information Updated - Processing Pendi…" at bounding box center [585, 74] width 1032 height 64
